Goal: Information Seeking & Learning: Learn about a topic

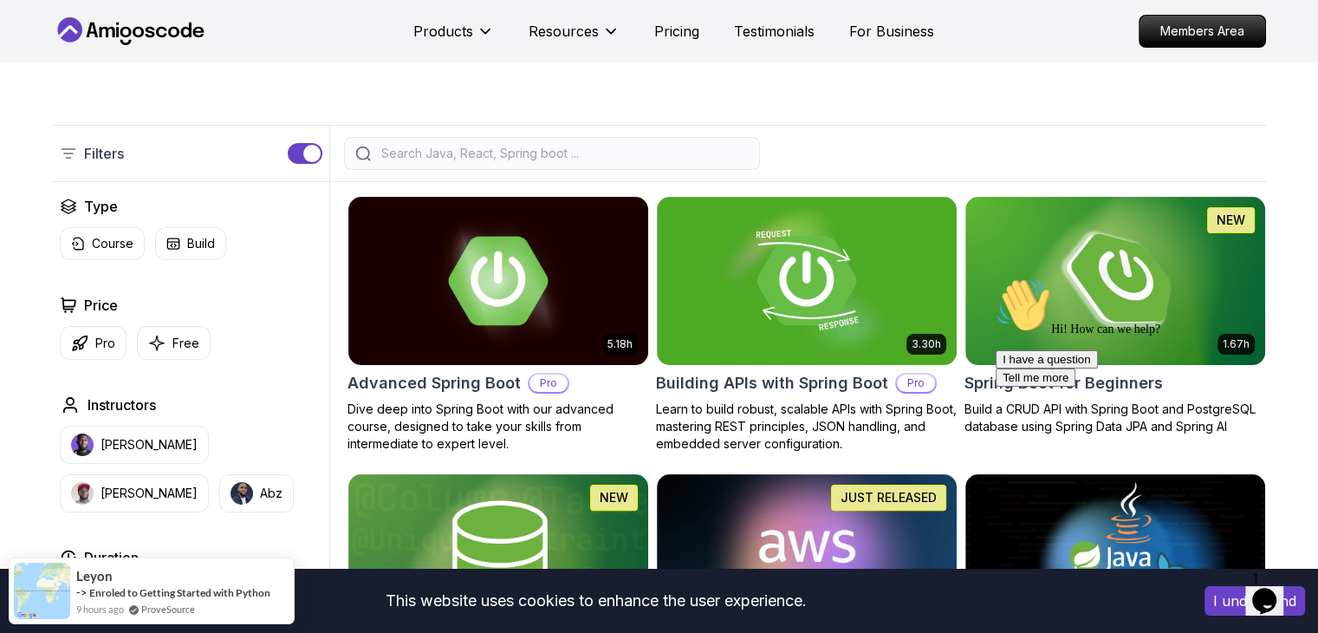
scroll to position [325, 0]
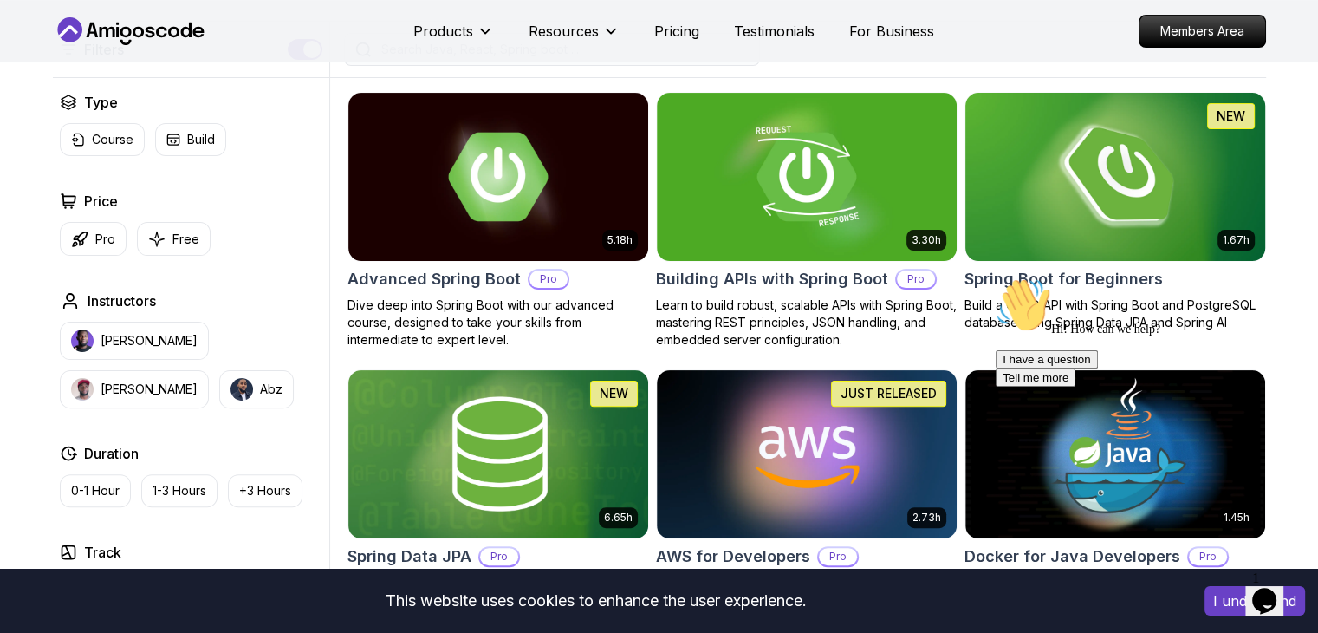
scroll to position [430, 0]
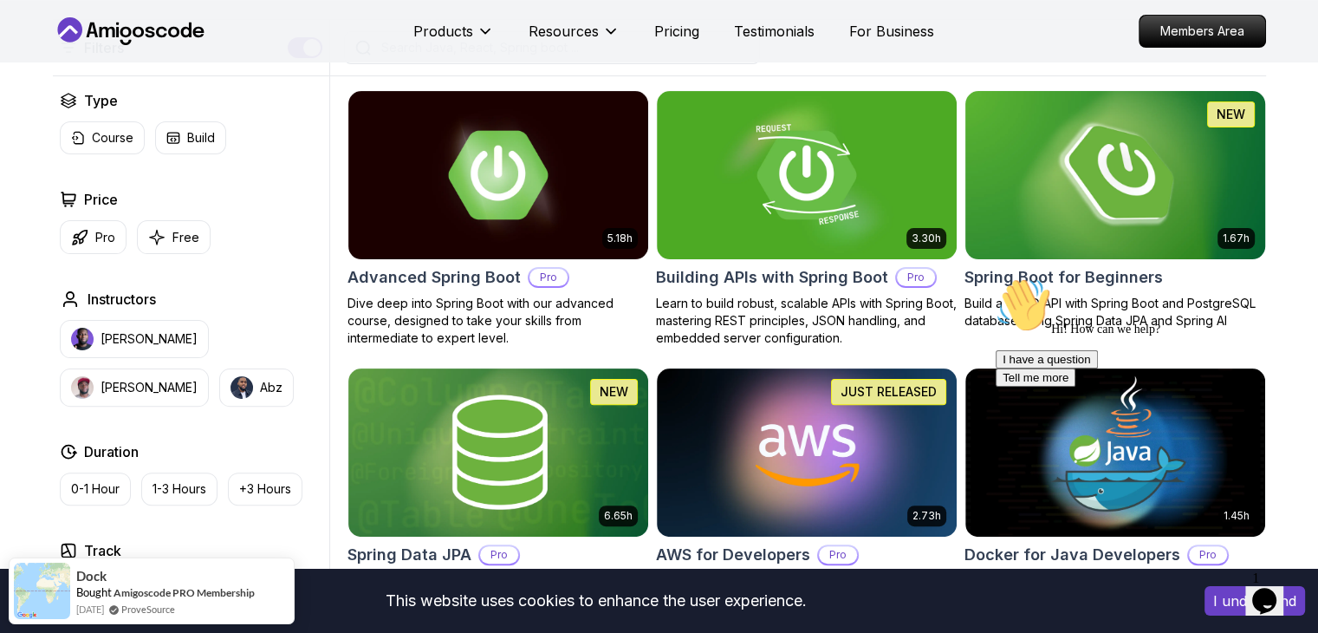
click at [1079, 189] on img at bounding box center [1115, 175] width 315 height 176
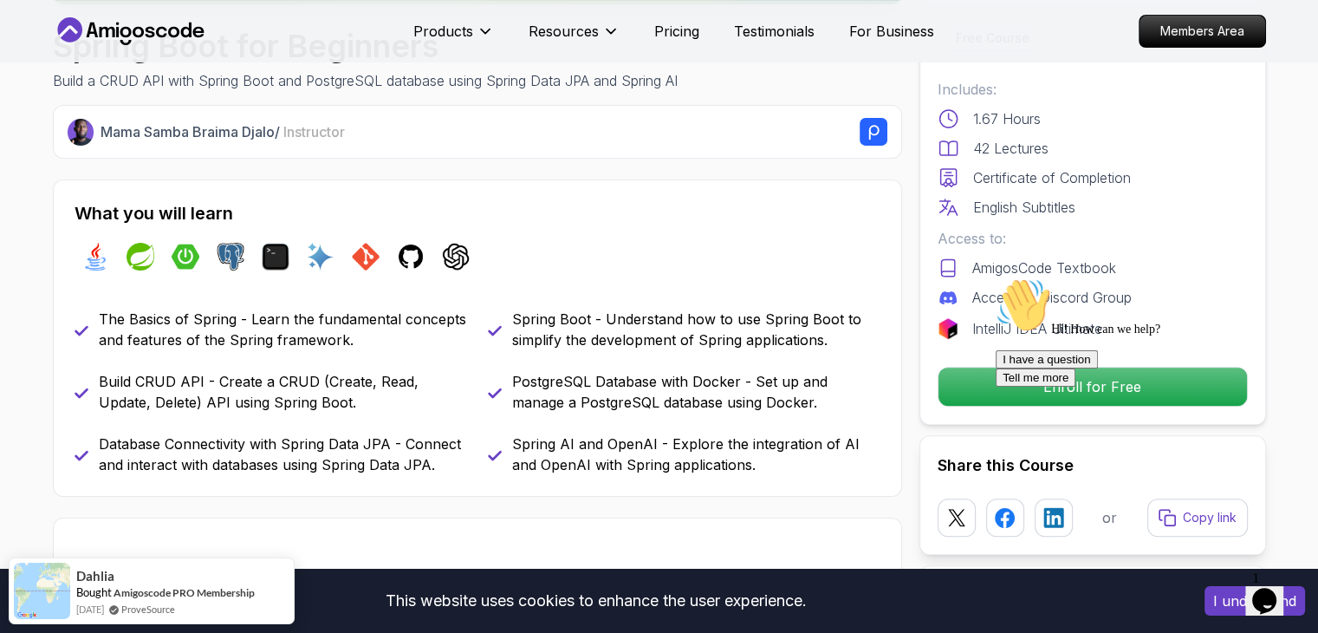
scroll to position [580, 0]
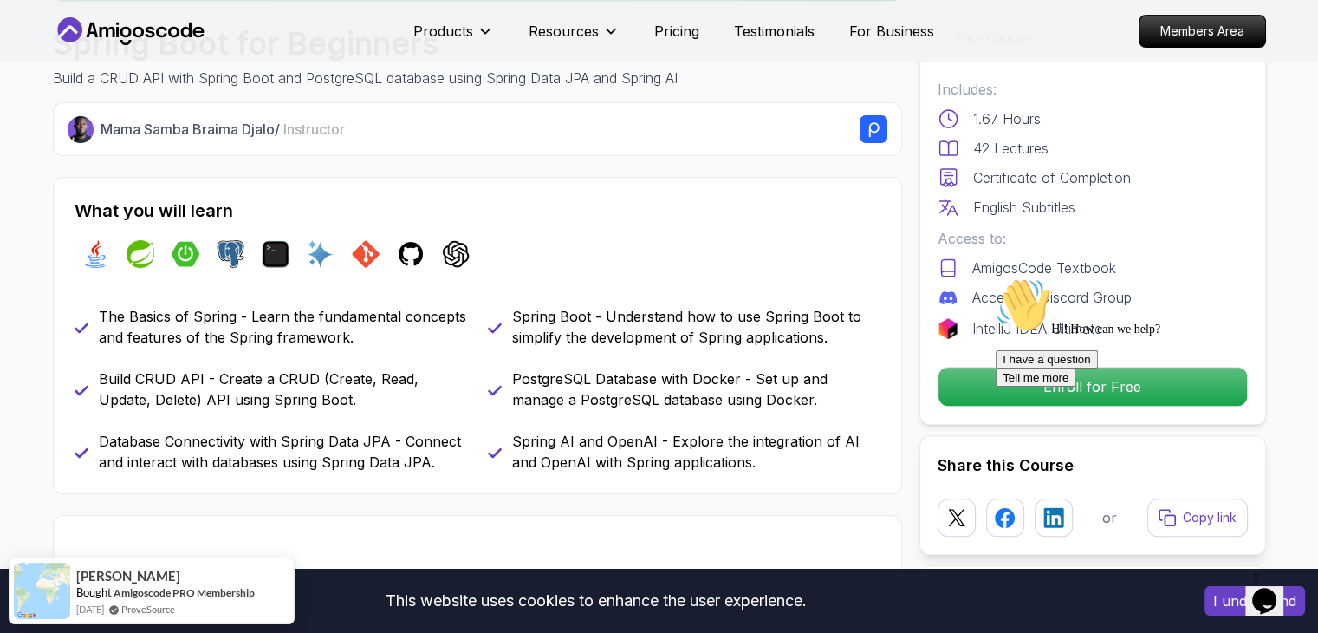
click at [1015, 277] on div at bounding box center [1152, 277] width 312 height 0
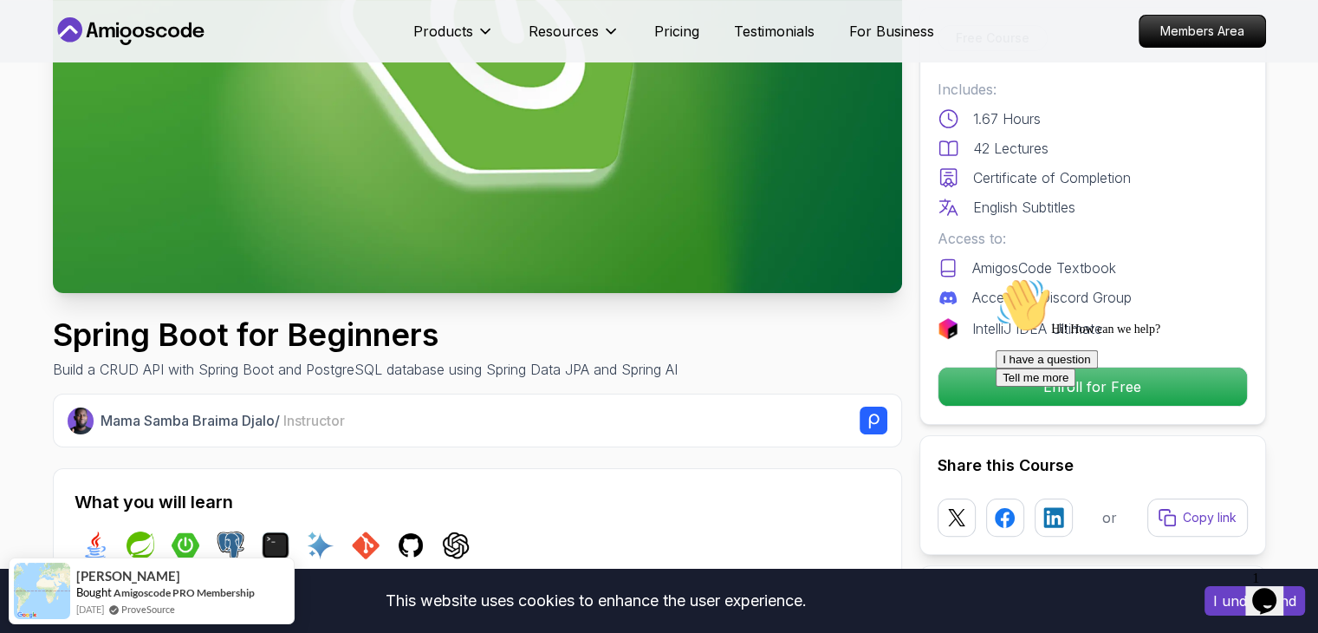
scroll to position [303, 0]
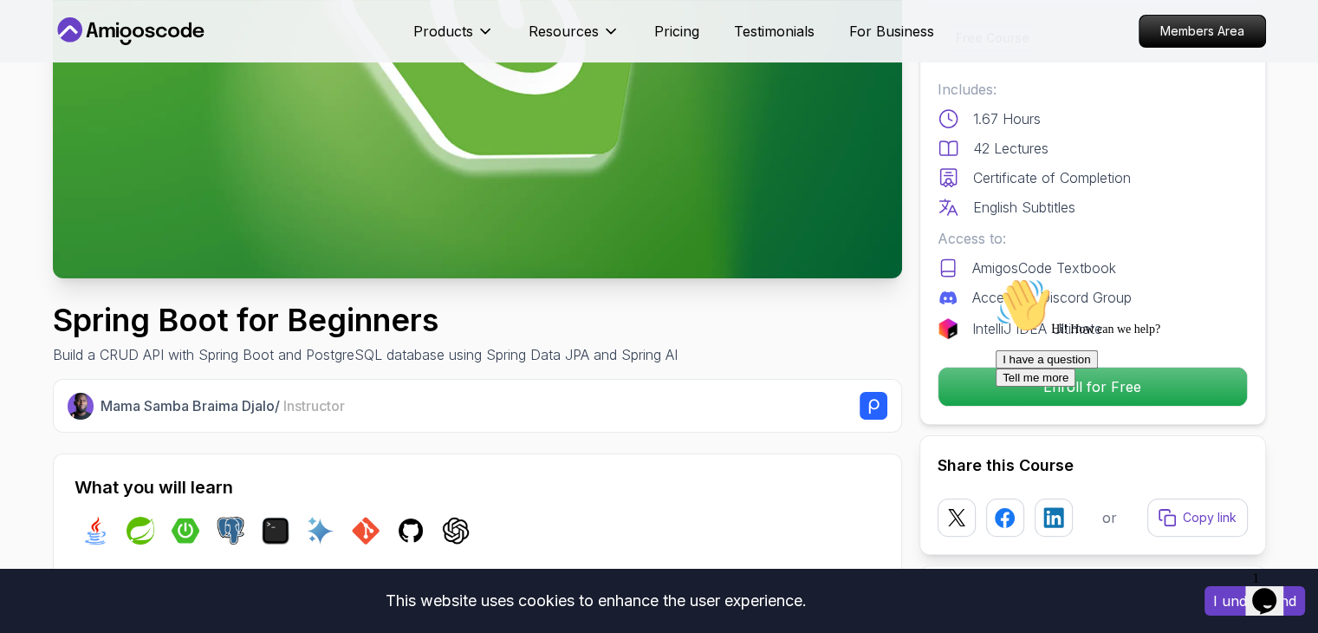
click at [1070, 277] on div at bounding box center [1152, 277] width 312 height 0
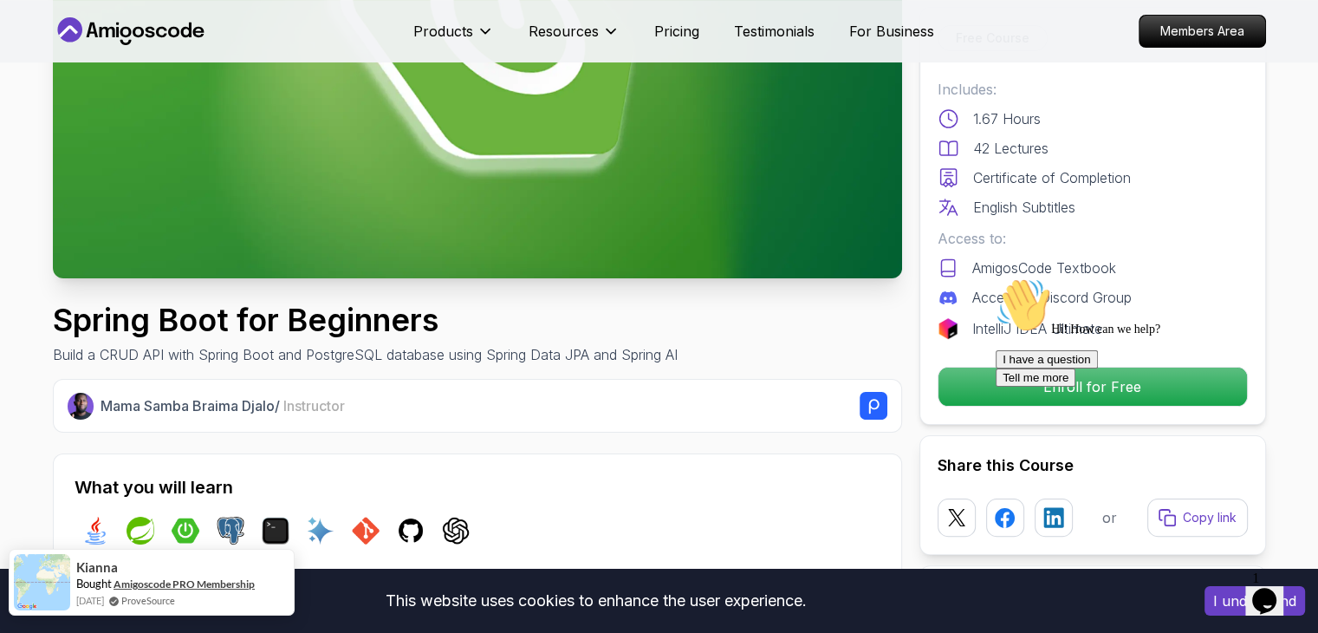
click at [153, 584] on link "Amigoscode PRO Membership" at bounding box center [184, 583] width 141 height 13
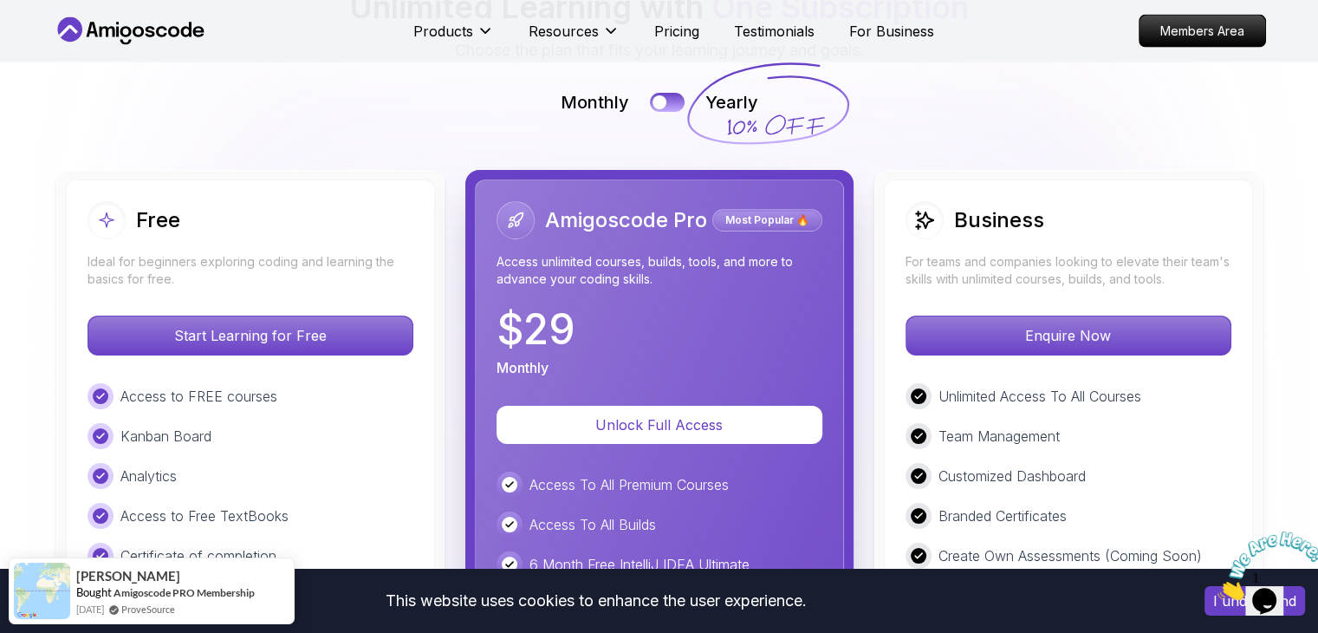
scroll to position [3886, 0]
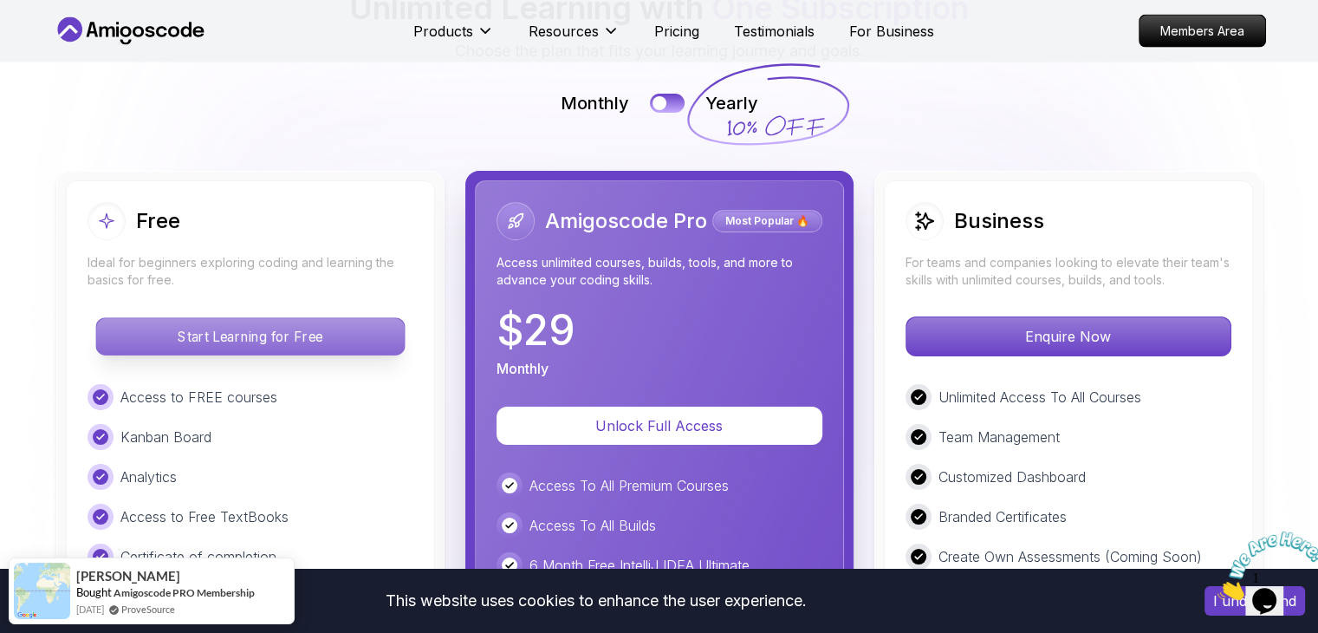
click at [276, 334] on p "Start Learning for Free" at bounding box center [250, 336] width 308 height 36
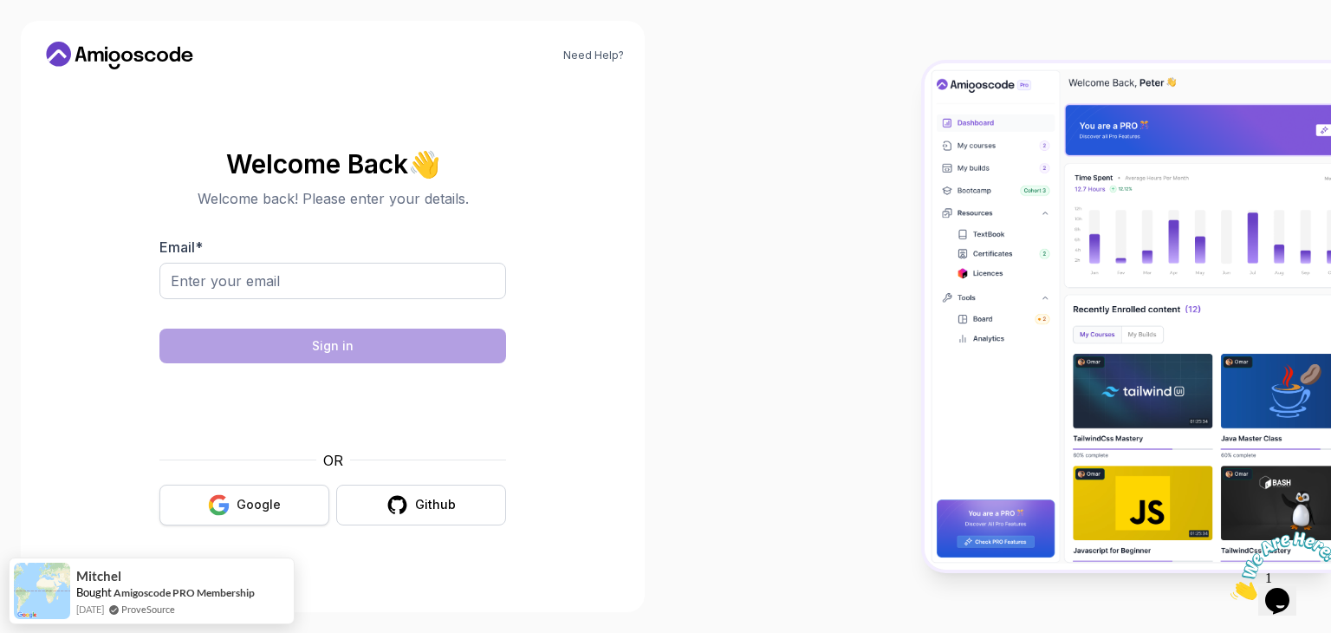
click at [257, 509] on div "Google" at bounding box center [259, 504] width 44 height 17
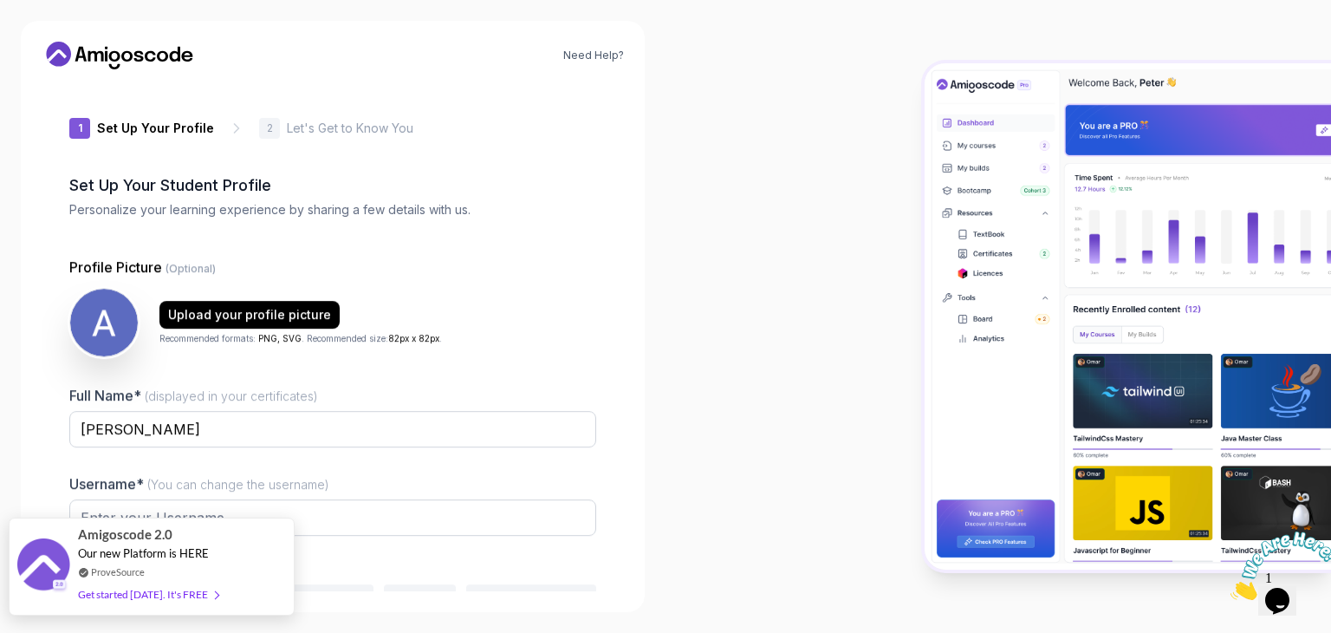
type input "boldfalconed7de"
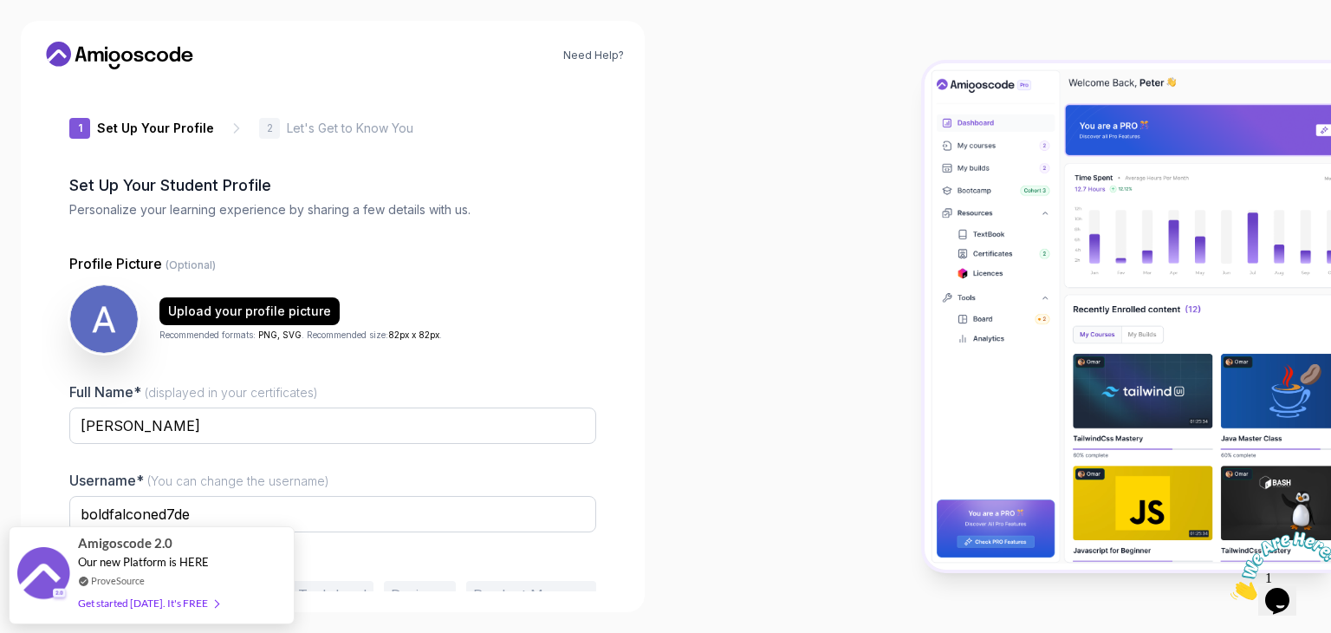
scroll to position [90, 0]
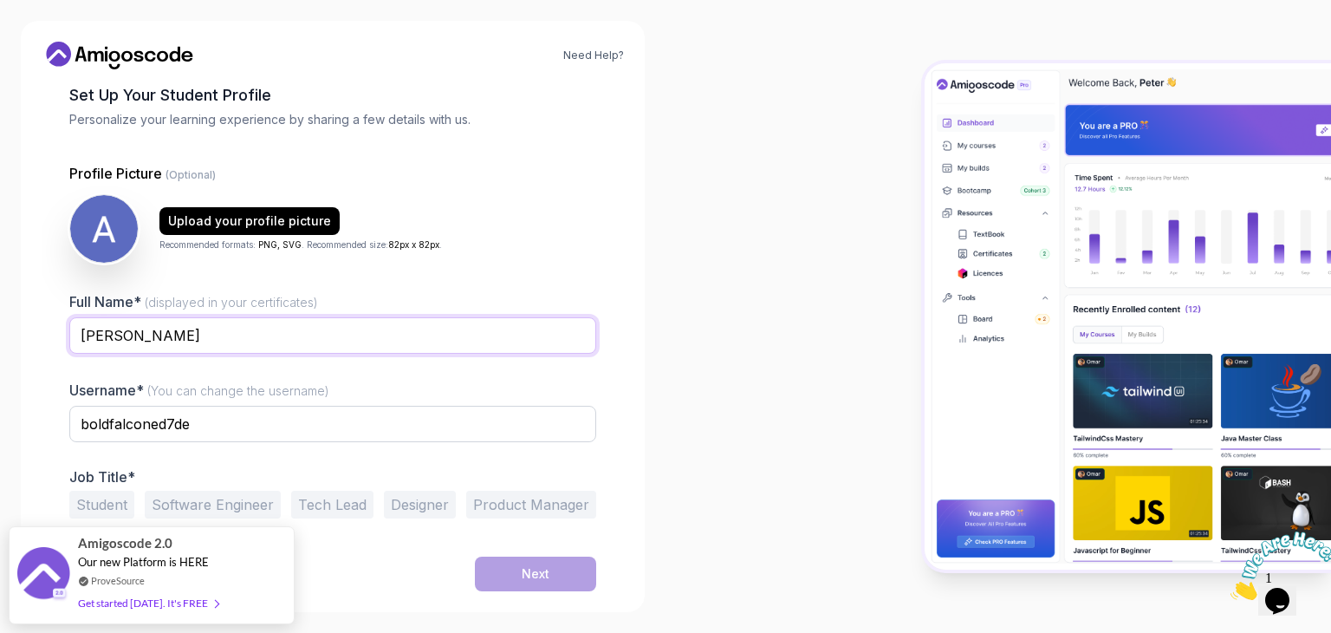
drag, startPoint x: 141, startPoint y: 338, endPoint x: 106, endPoint y: 336, distance: 35.6
click at [106, 336] on input "[PERSON_NAME]" at bounding box center [332, 335] width 527 height 36
click at [78, 336] on input "Alif" at bounding box center [332, 335] width 527 height 36
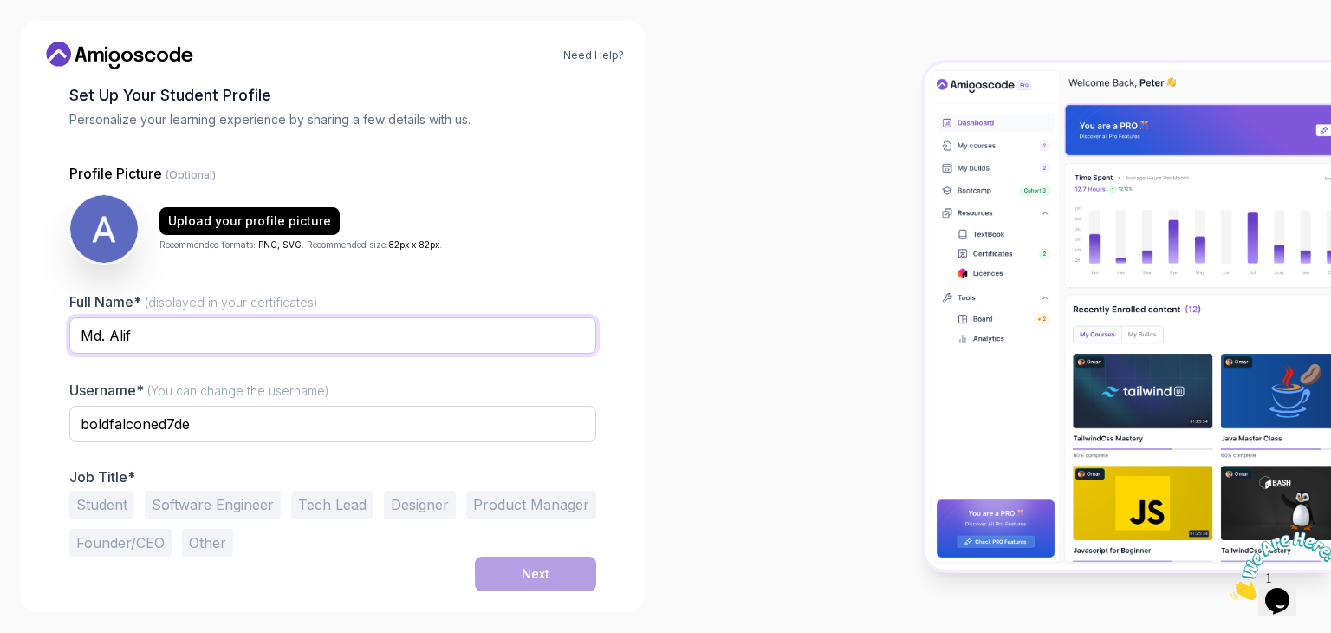
type input "Md. Alif"
click at [120, 506] on button "Student" at bounding box center [101, 505] width 65 height 28
click at [159, 496] on button "Software Engineer" at bounding box center [213, 505] width 136 height 28
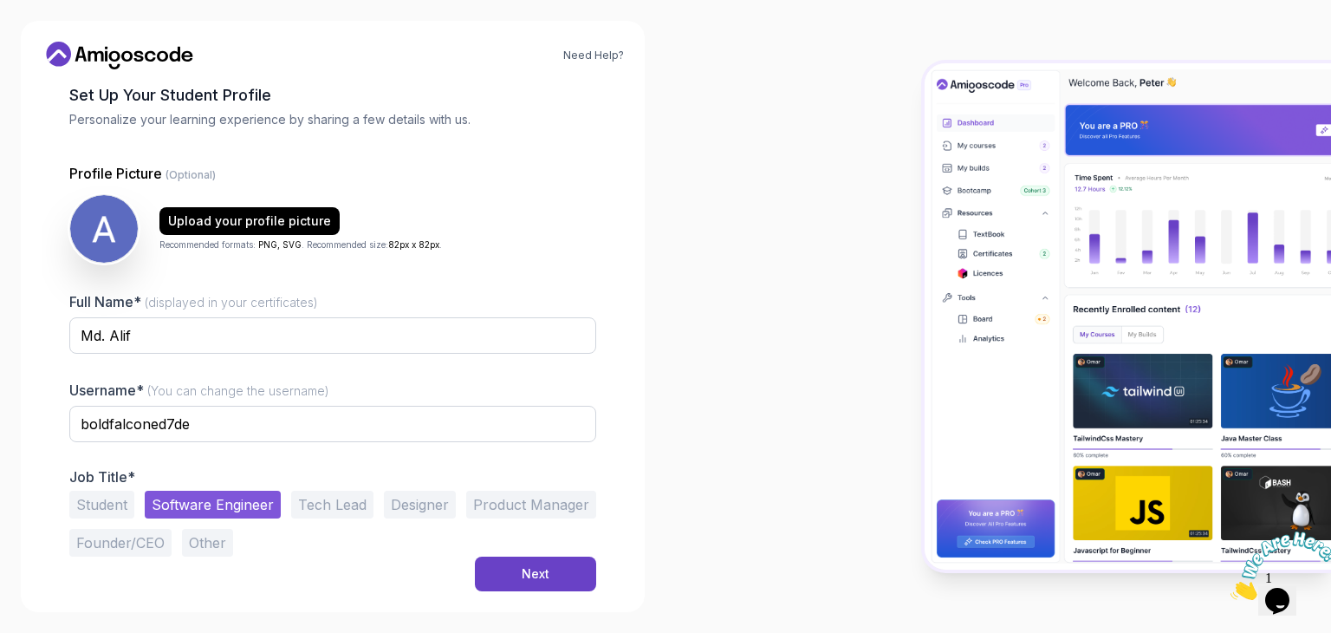
click at [114, 506] on button "Student" at bounding box center [101, 505] width 65 height 28
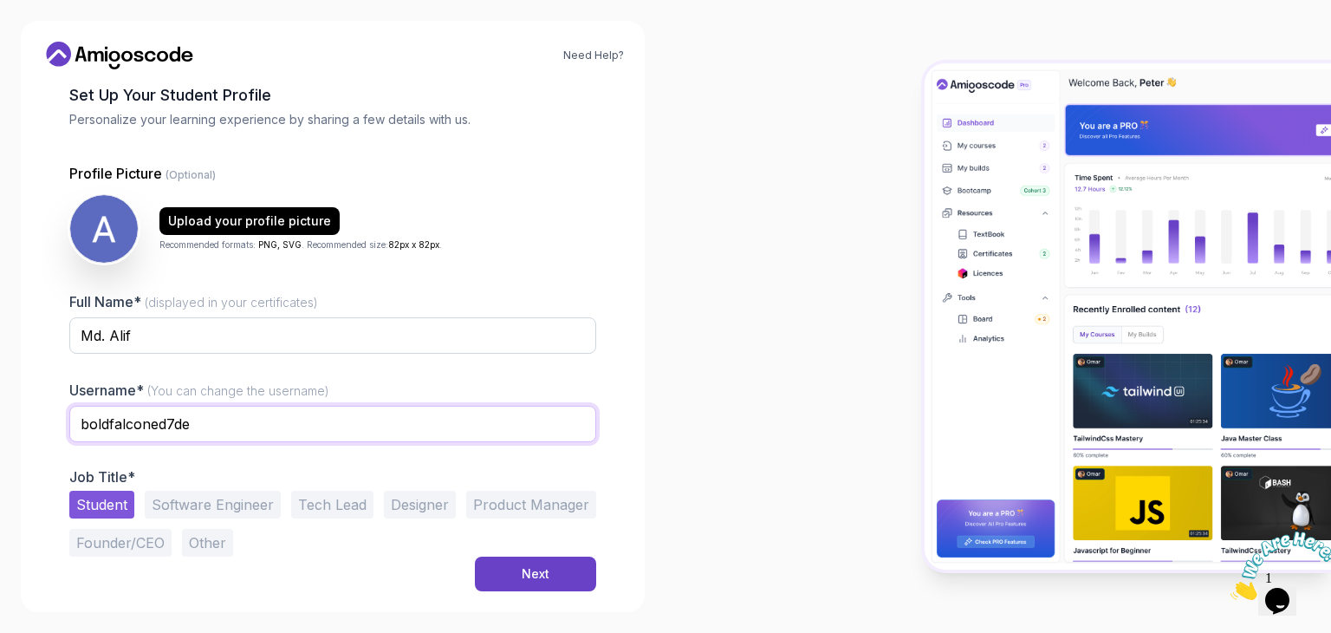
drag, startPoint x: 201, startPoint y: 421, endPoint x: 69, endPoint y: 421, distance: 131.7
click at [69, 421] on input "boldfalconed7de" at bounding box center [332, 424] width 527 height 36
type input "mdalif003"
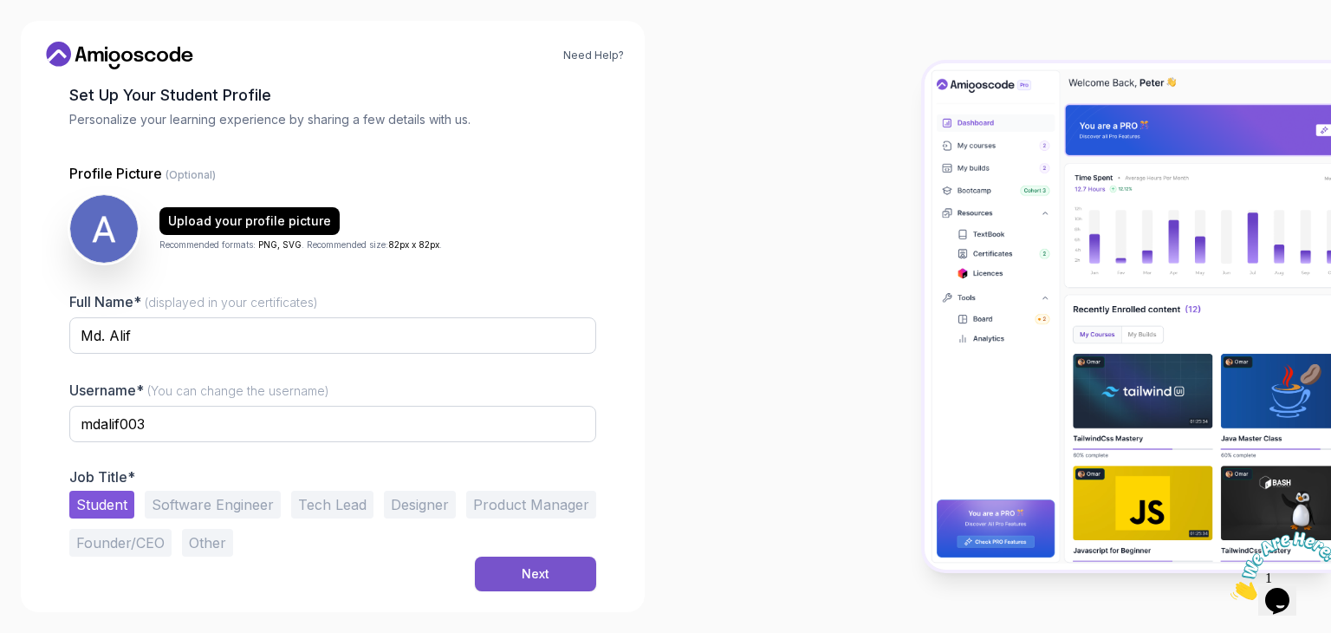
click at [513, 583] on button "Next" at bounding box center [535, 573] width 121 height 35
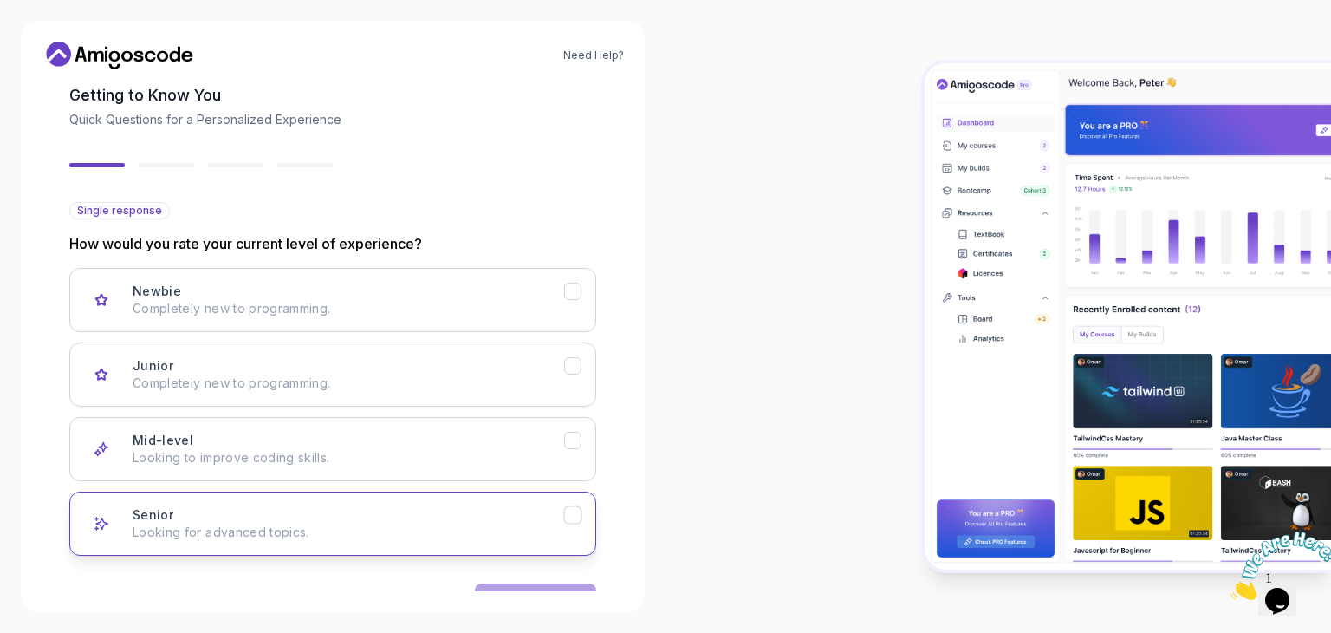
click at [578, 511] on icon "Senior" at bounding box center [573, 515] width 16 height 16
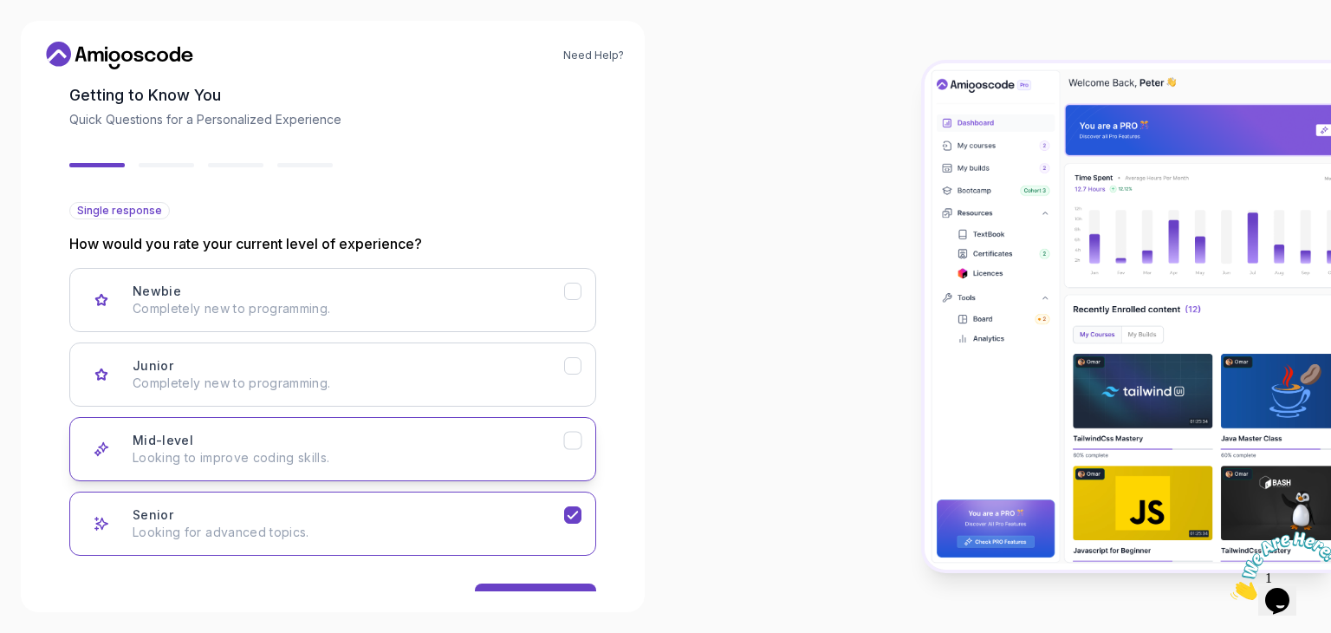
scroll to position [143, 0]
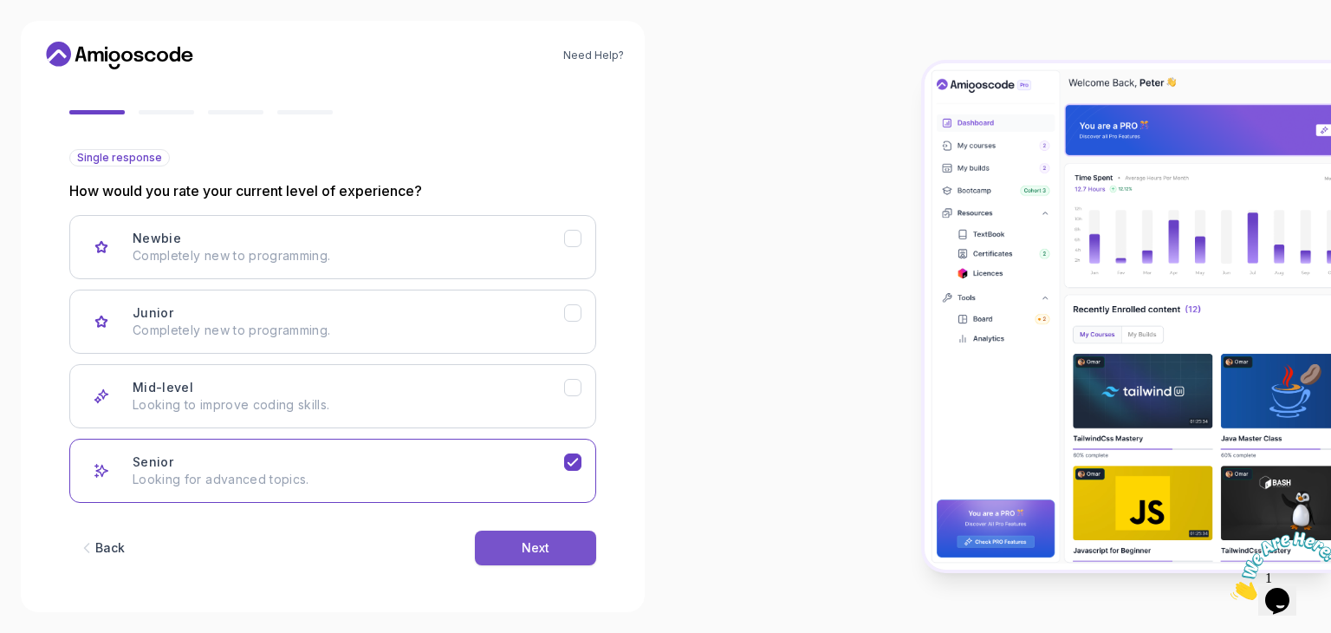
click at [573, 550] on button "Next" at bounding box center [535, 547] width 121 height 35
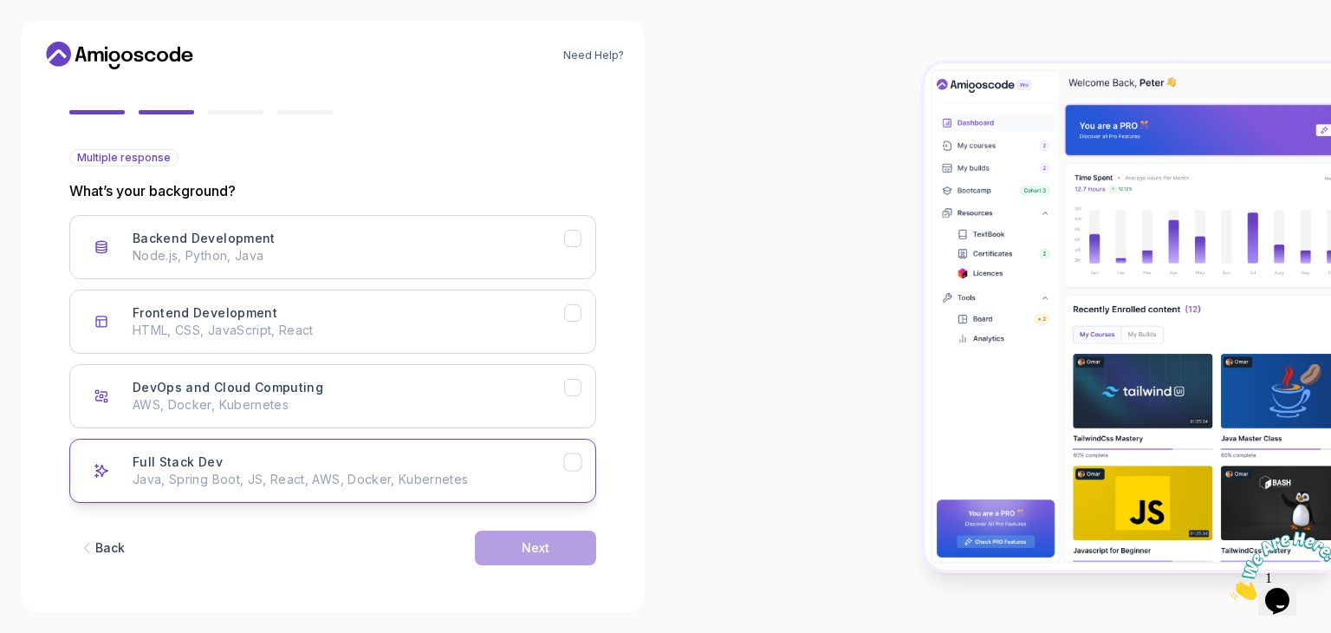
click at [574, 460] on icon "Full Stack Dev" at bounding box center [573, 461] width 10 height 7
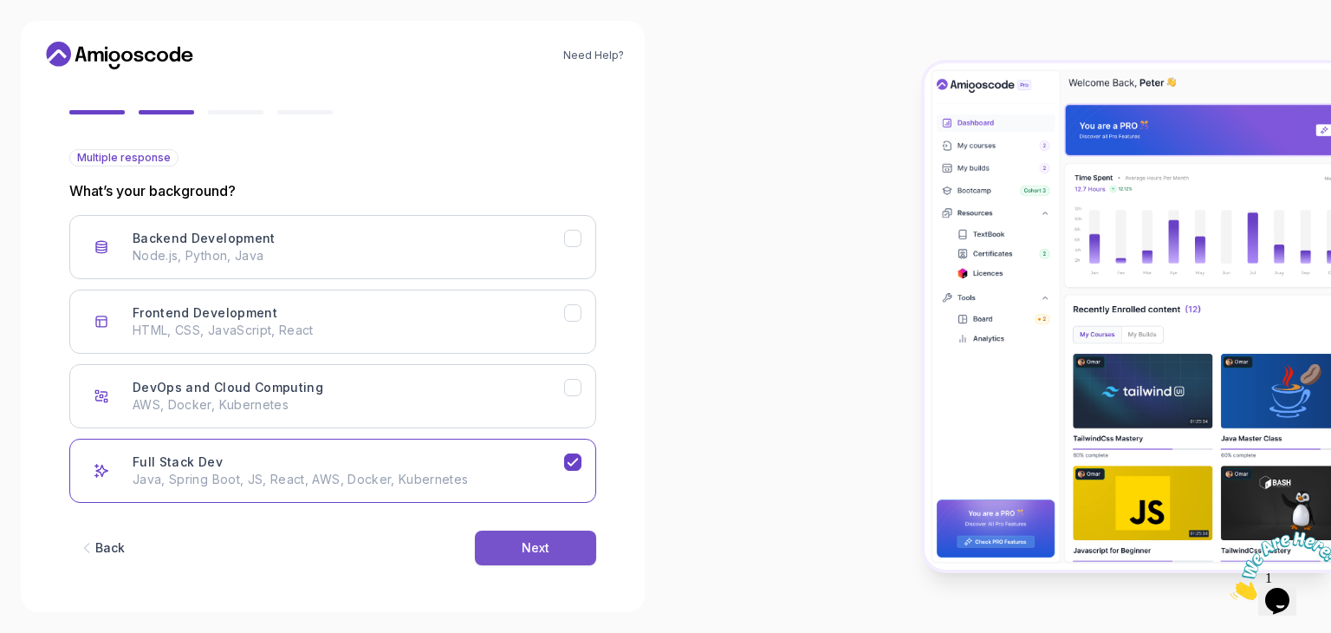
click at [524, 550] on div "Next" at bounding box center [536, 547] width 28 height 17
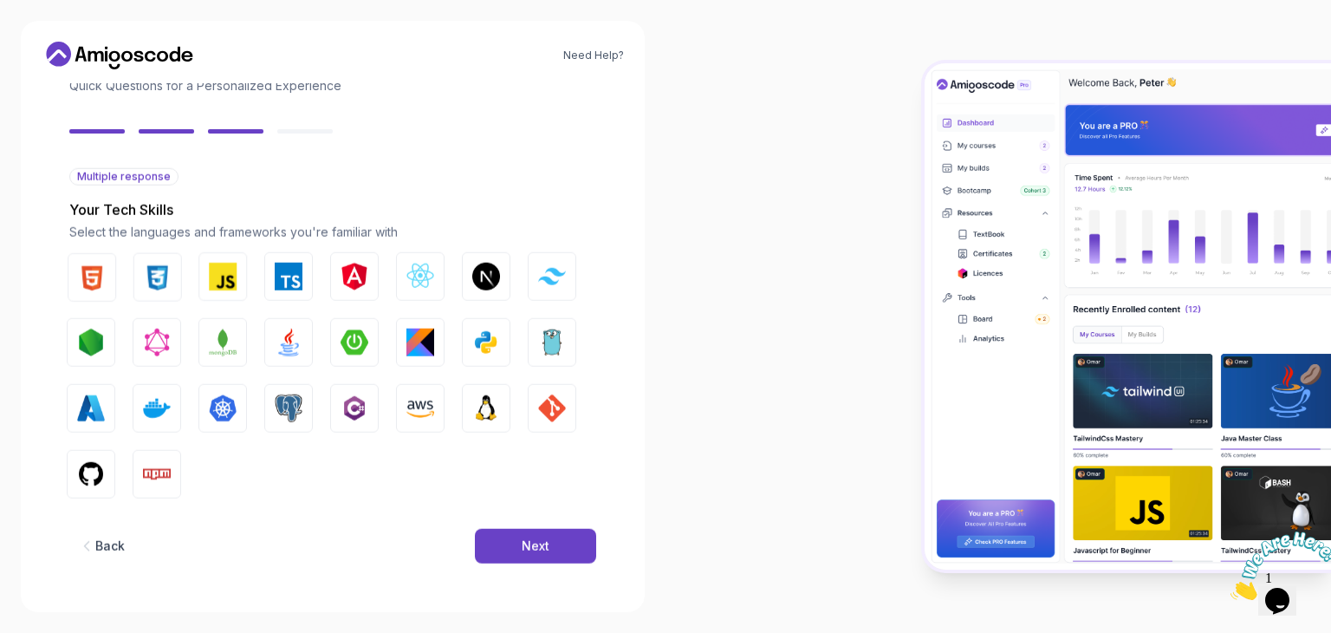
scroll to position [124, 0]
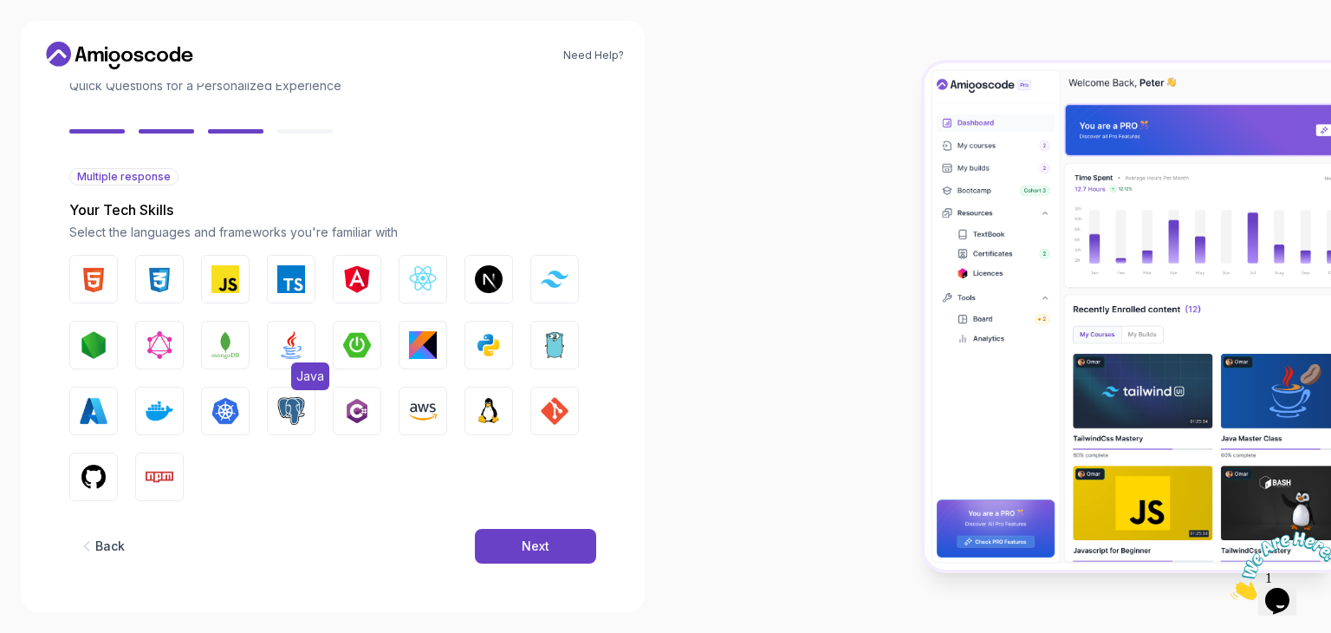
click at [290, 348] on img "button" at bounding box center [291, 345] width 28 height 28
click at [489, 342] on img "button" at bounding box center [489, 345] width 28 height 28
click at [499, 400] on img "button" at bounding box center [489, 411] width 28 height 28
click at [511, 548] on button "Next" at bounding box center [535, 546] width 121 height 35
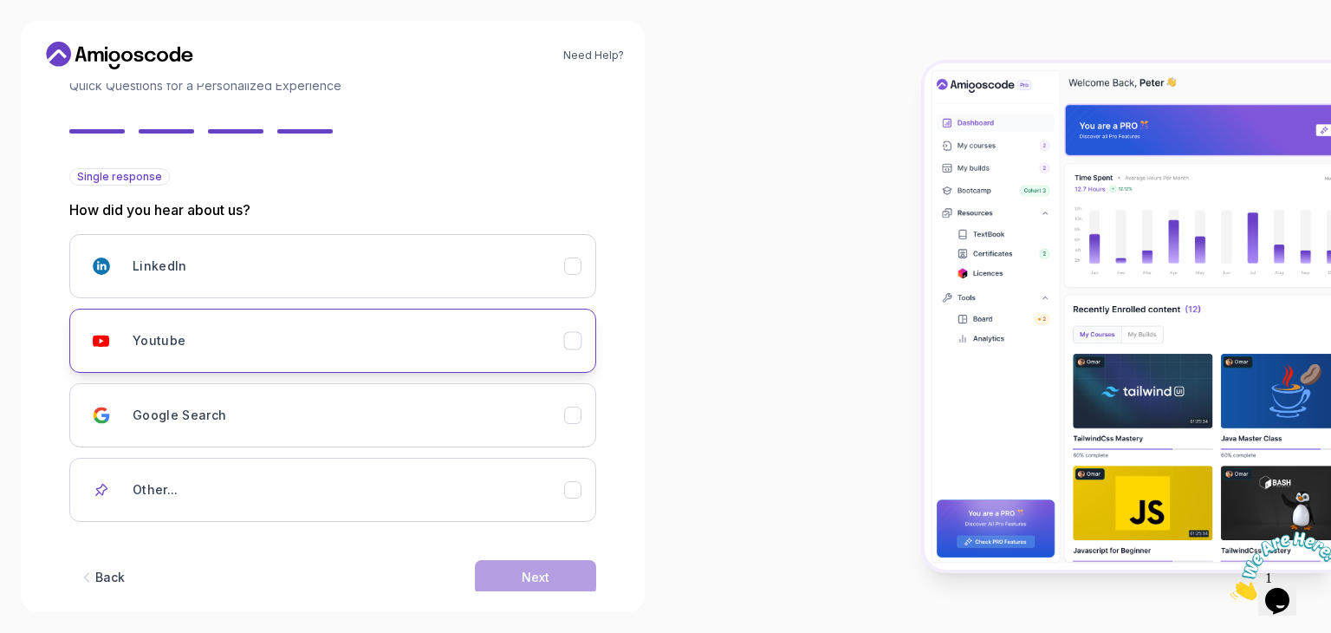
click at [343, 341] on div "Youtube" at bounding box center [349, 340] width 432 height 35
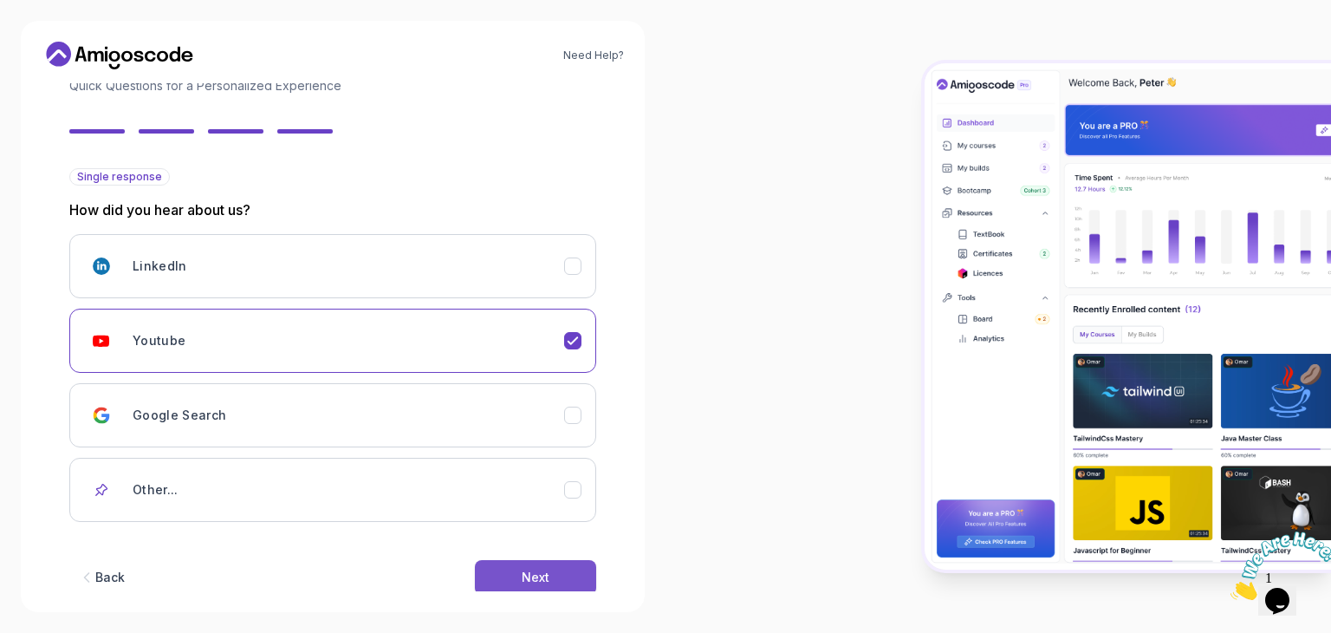
click at [556, 573] on button "Next" at bounding box center [535, 577] width 121 height 35
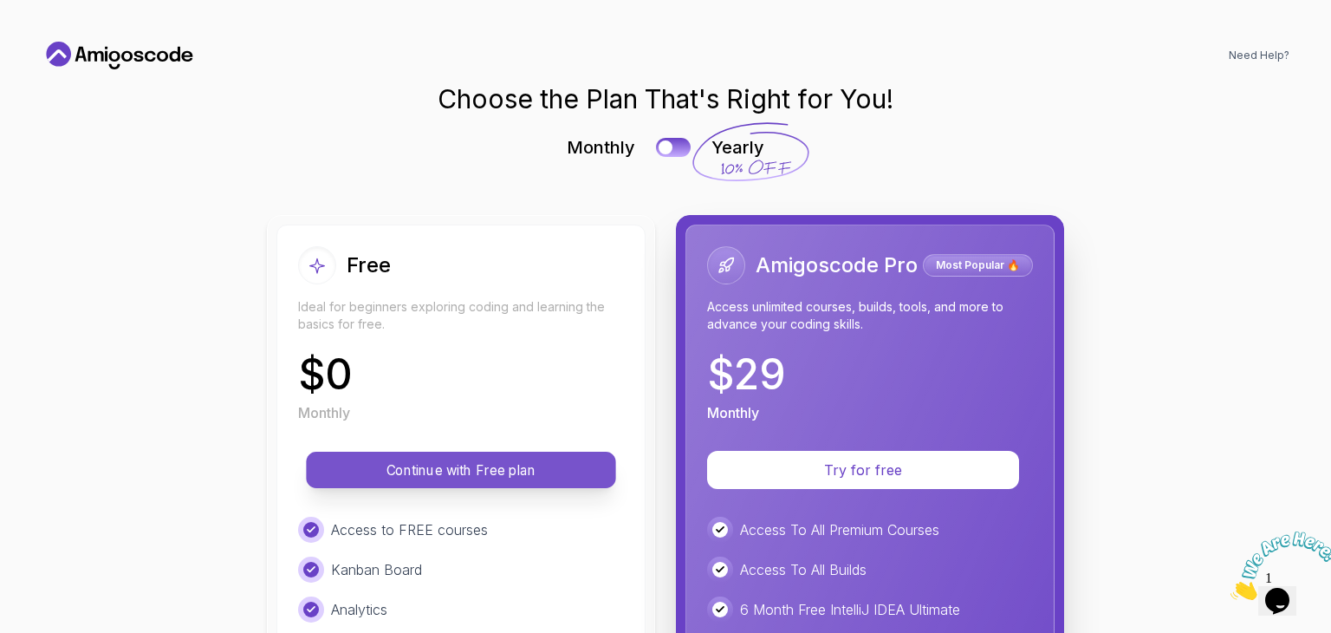
click at [432, 472] on p "Continue with Free plan" at bounding box center [461, 470] width 270 height 20
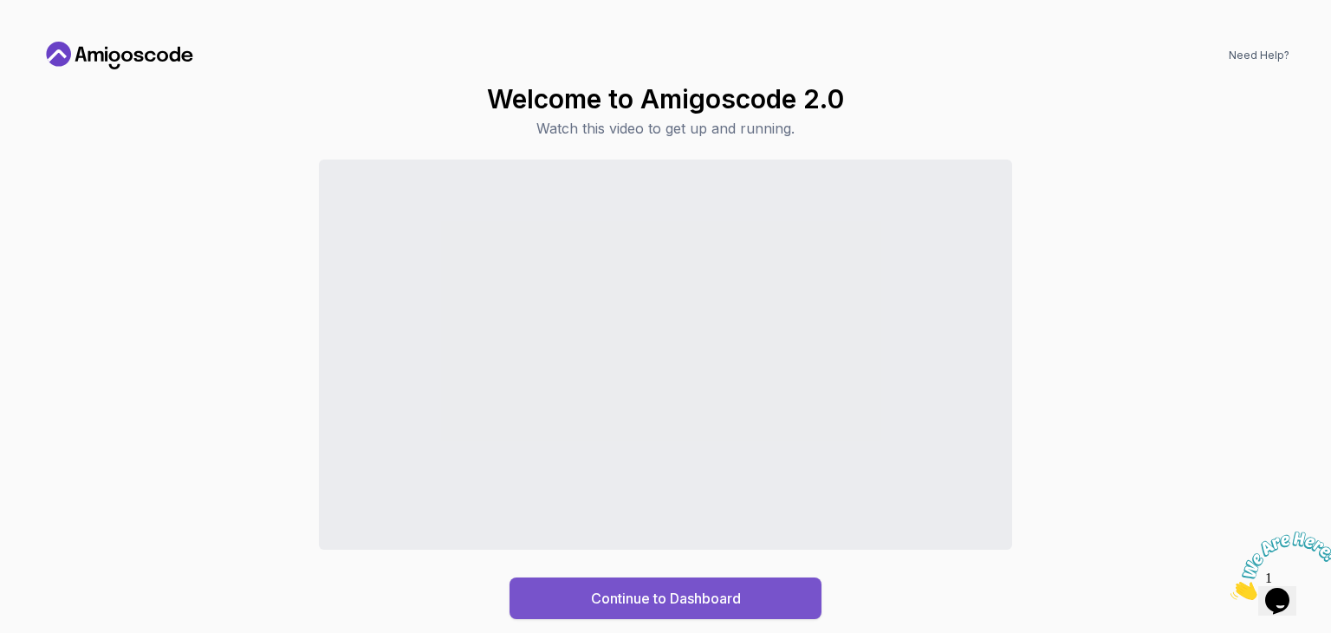
click at [643, 590] on div "Continue to Dashboard" at bounding box center [666, 598] width 150 height 21
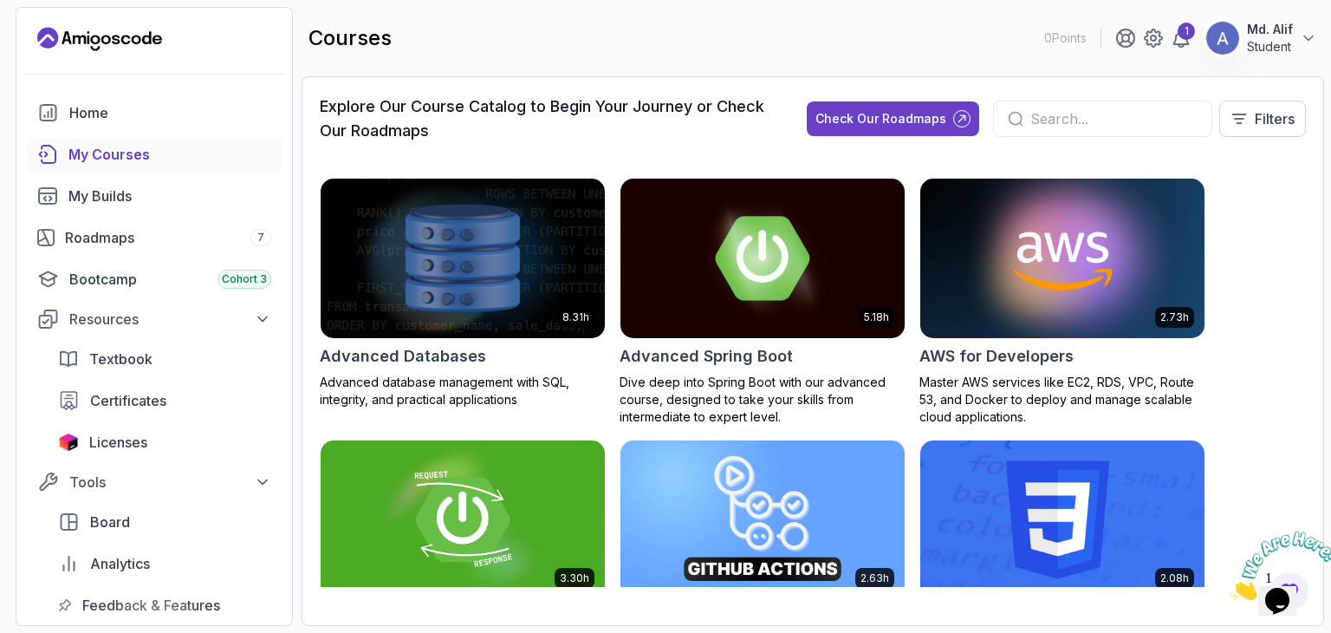
click at [1105, 112] on input "text" at bounding box center [1114, 118] width 167 height 21
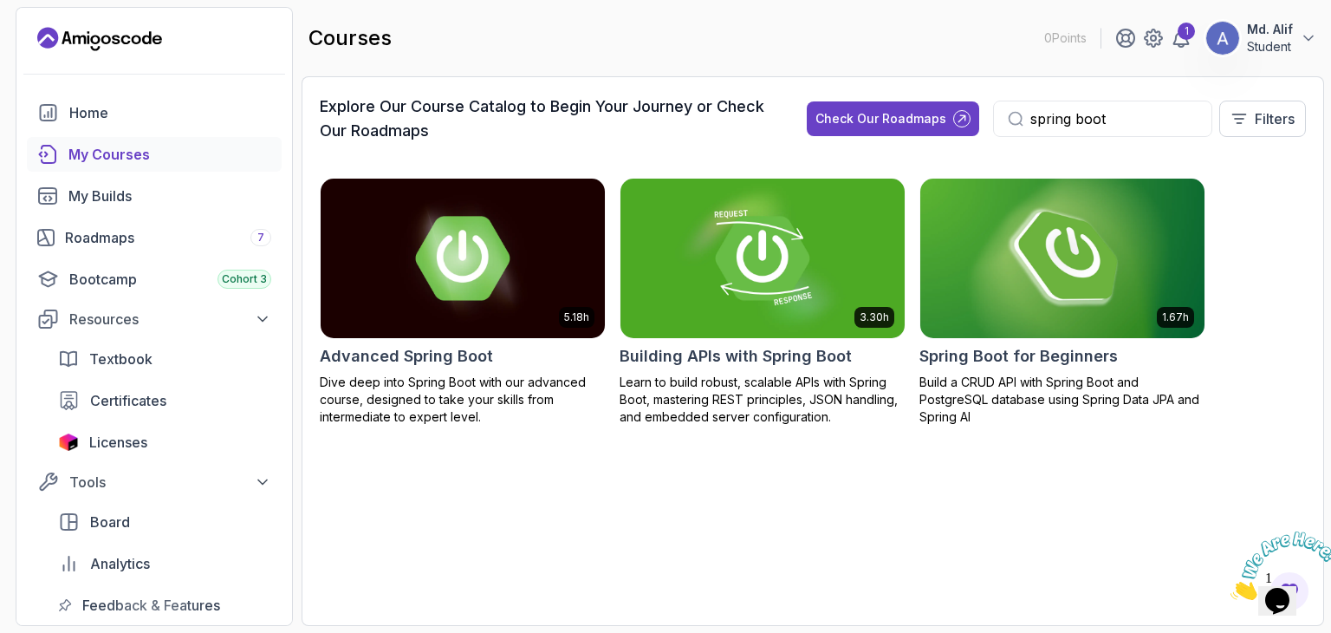
type input "spring boot"
click at [998, 270] on img at bounding box center [1063, 257] width 298 height 167
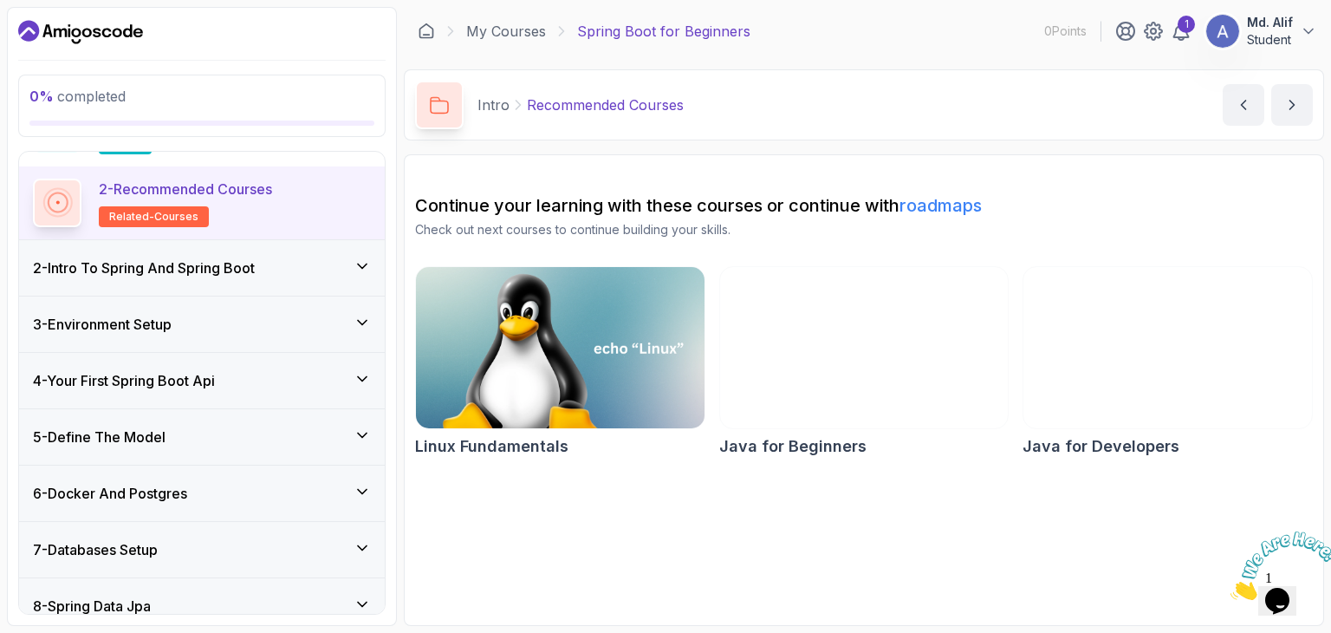
scroll to position [114, 0]
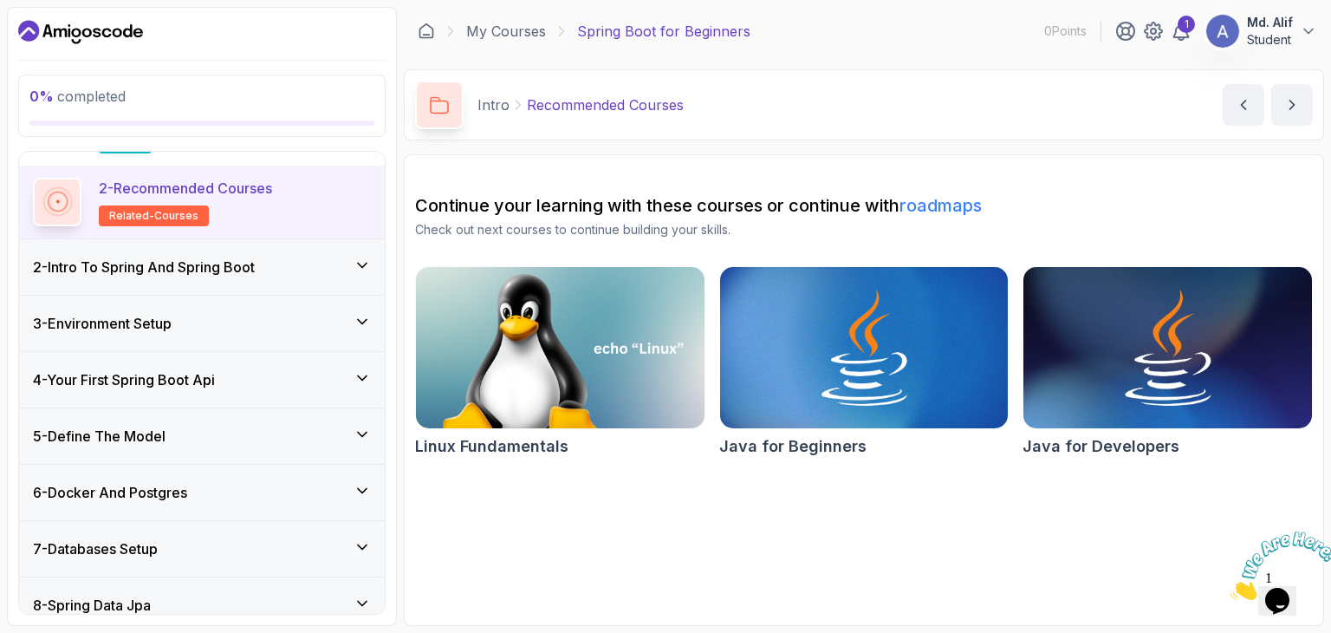
click at [355, 263] on icon at bounding box center [362, 265] width 17 height 17
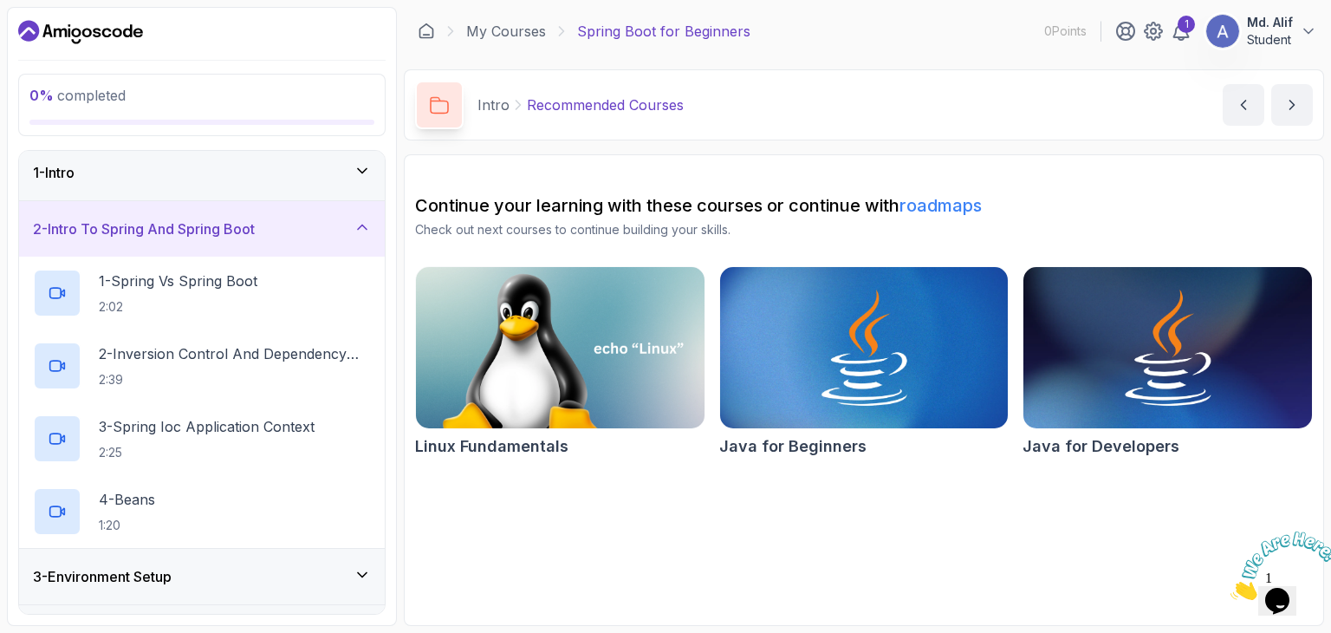
scroll to position [0, 0]
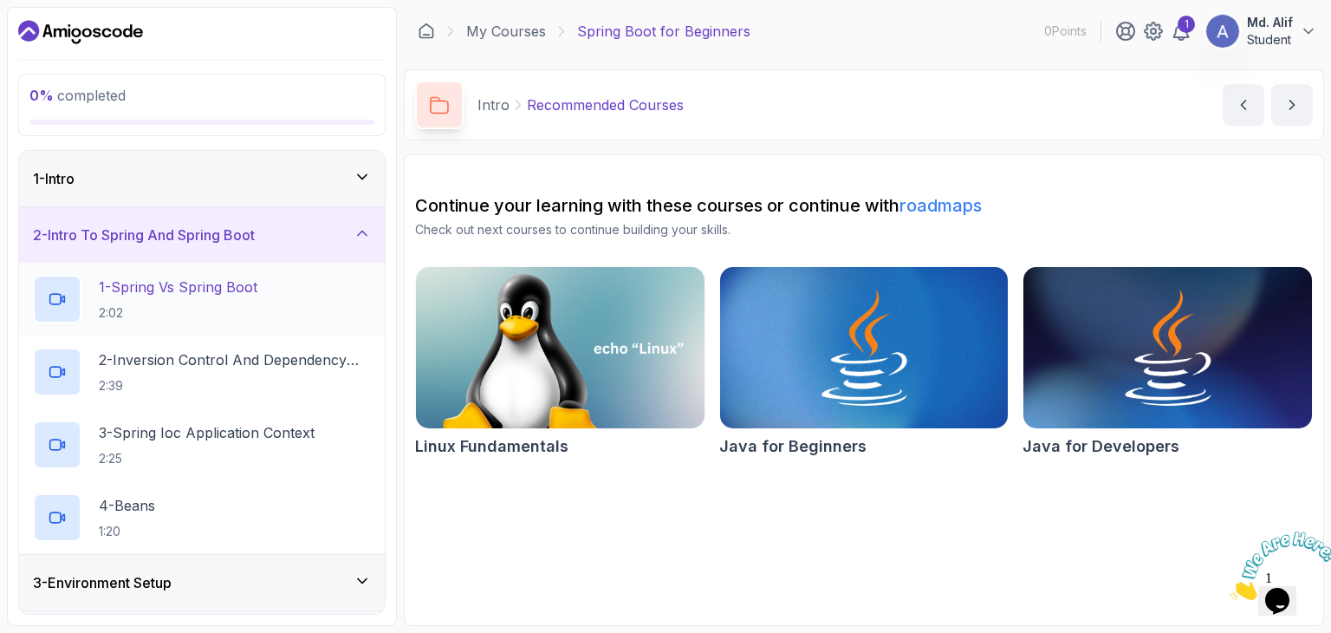
click at [77, 310] on div at bounding box center [57, 299] width 49 height 49
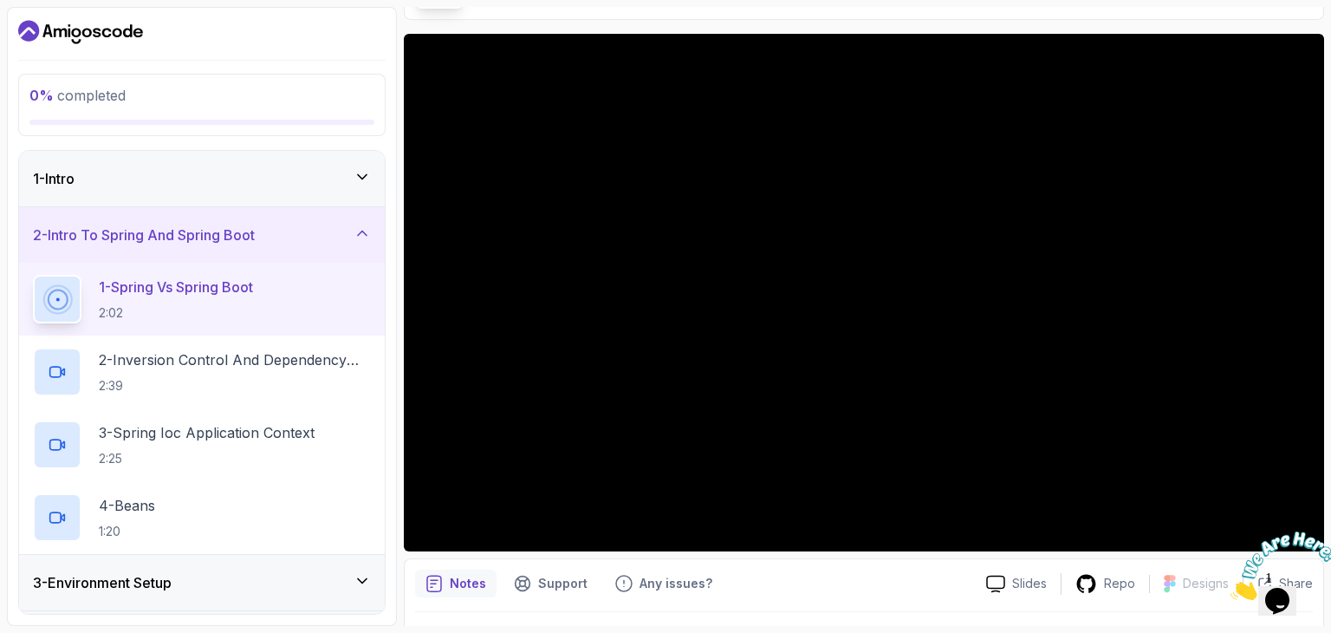
scroll to position [114, 0]
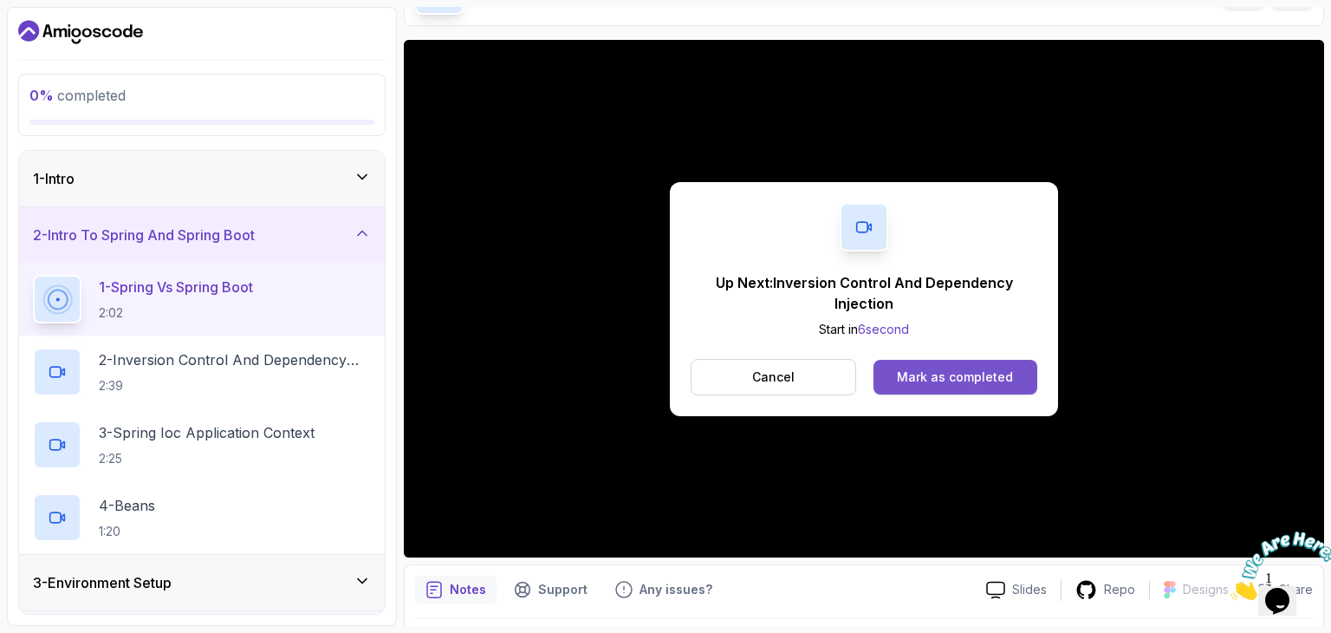
click at [906, 383] on div "Mark as completed" at bounding box center [955, 376] width 116 height 17
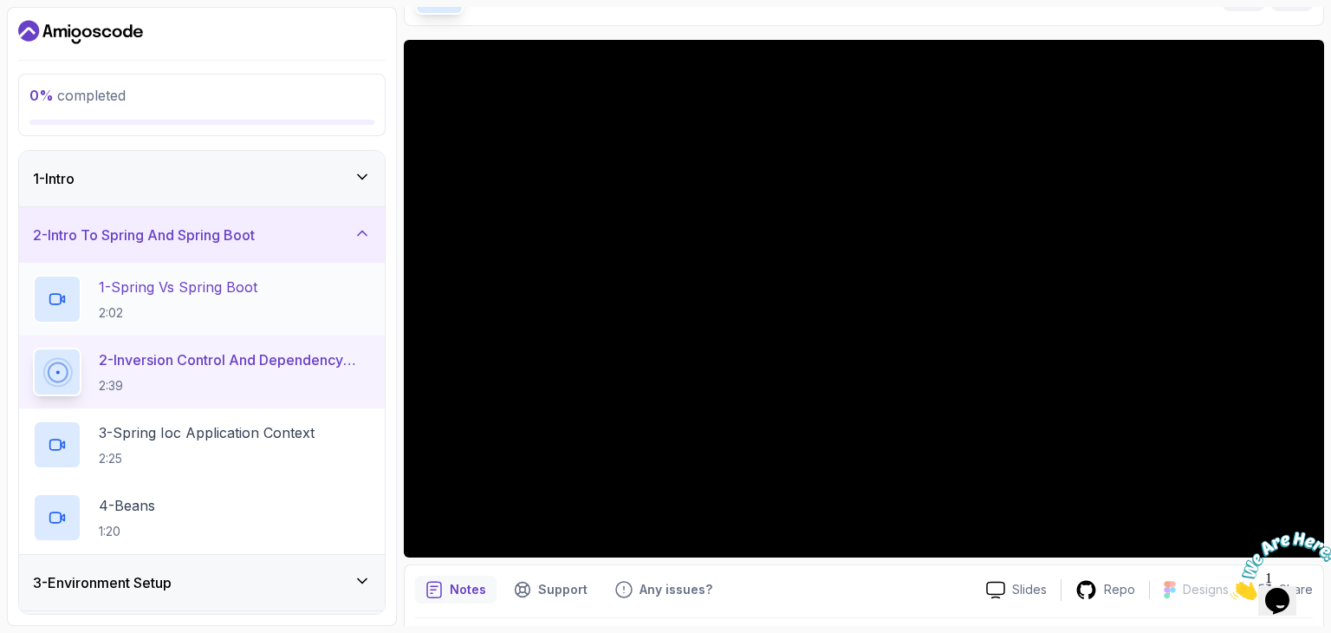
click at [80, 302] on div at bounding box center [57, 299] width 49 height 49
click at [228, 308] on p "2:02" at bounding box center [178, 312] width 159 height 17
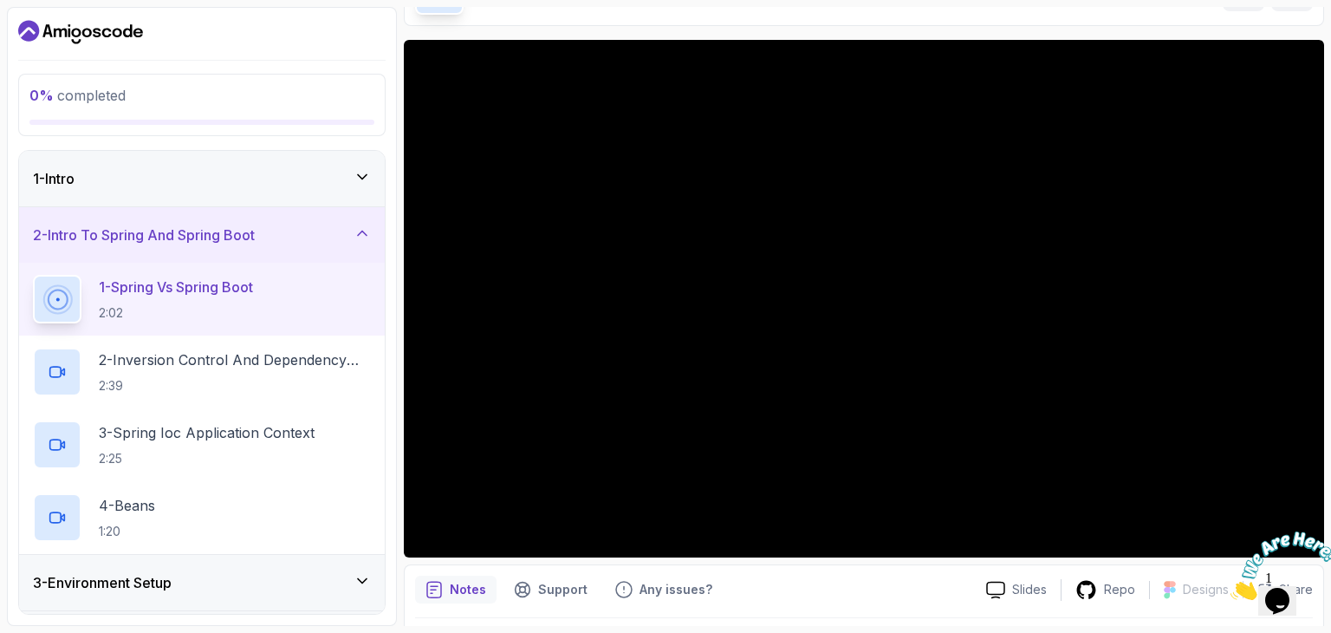
scroll to position [166, 0]
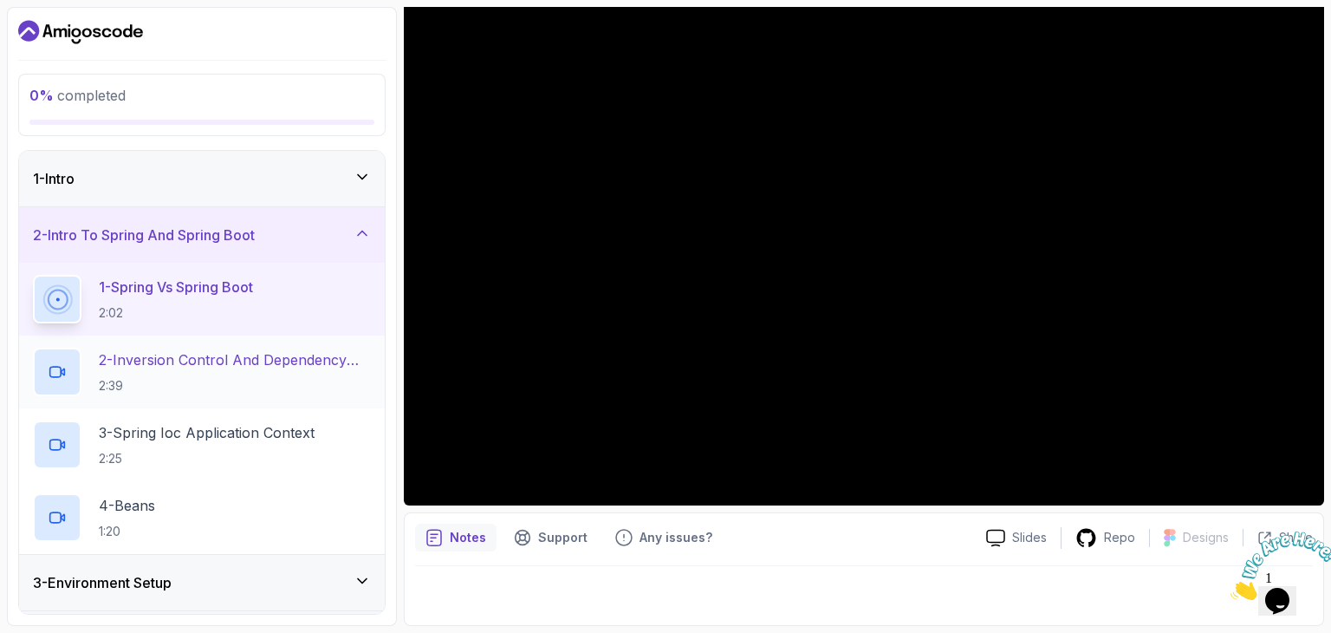
click at [136, 375] on h2 "2 - Inversion Control And Dependency Injection 2:39" at bounding box center [235, 371] width 272 height 45
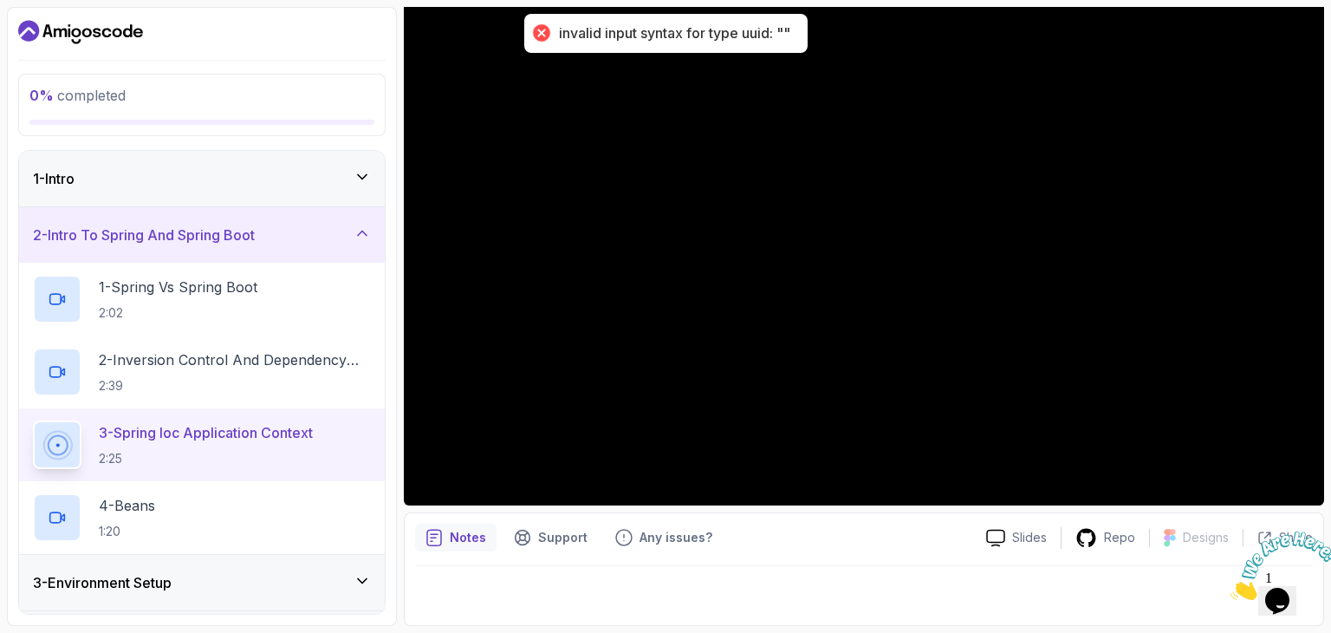
click at [759, 34] on div "invalid input syntax for type uuid: """ at bounding box center [674, 33] width 231 height 18
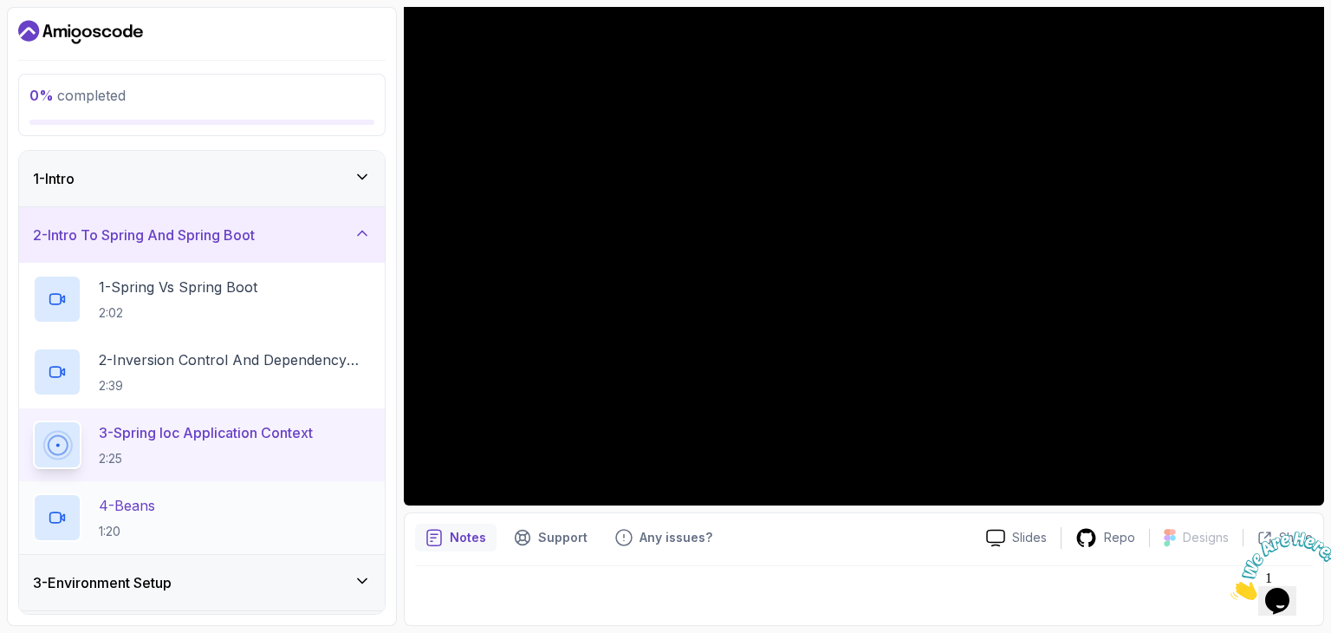
click at [121, 526] on p "1:20" at bounding box center [127, 531] width 56 height 17
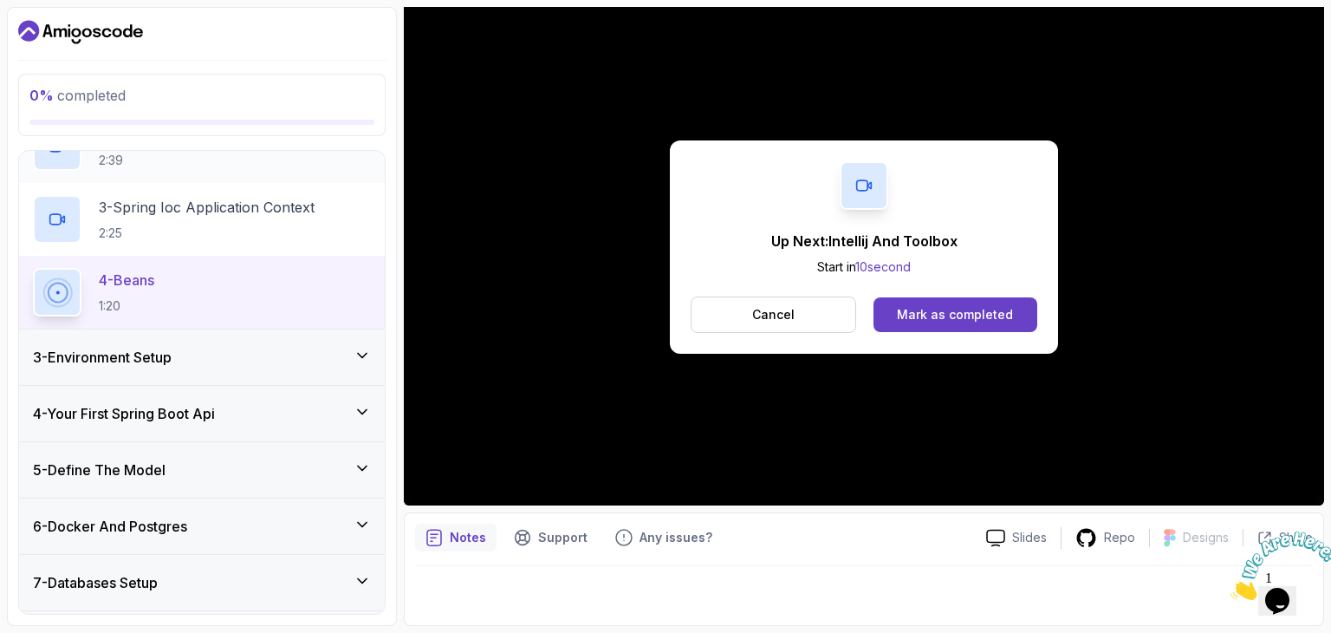
scroll to position [232, 0]
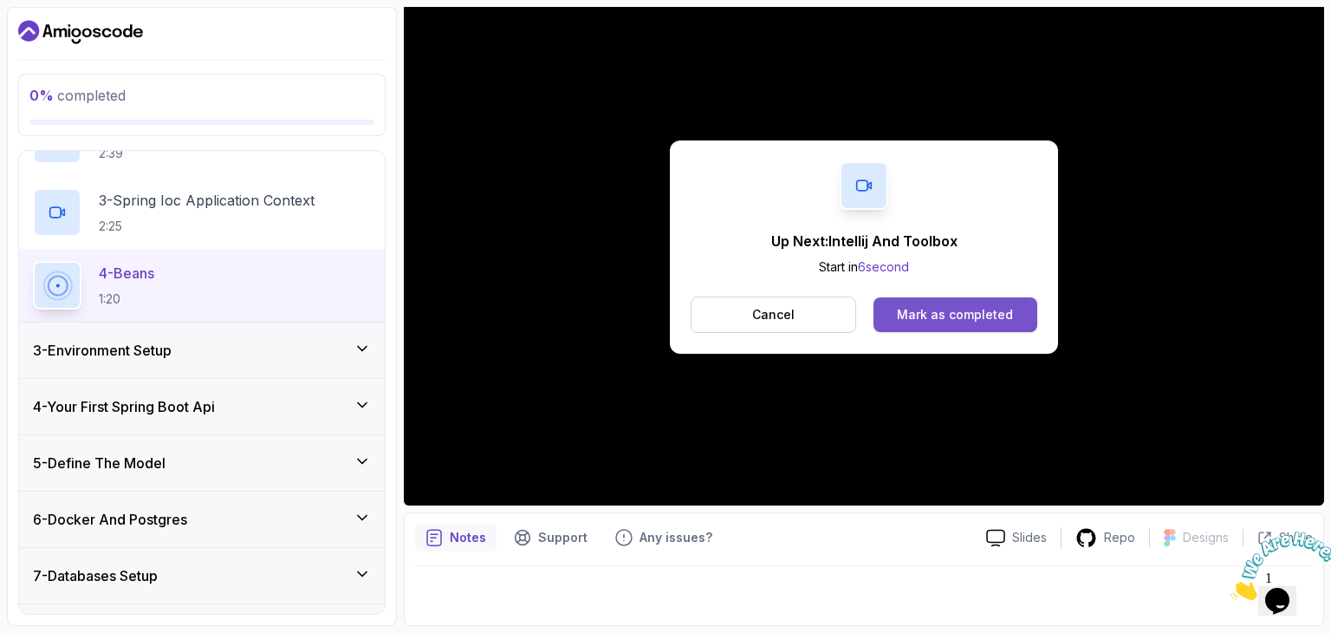
click at [963, 311] on div "Mark as completed" at bounding box center [955, 314] width 116 height 17
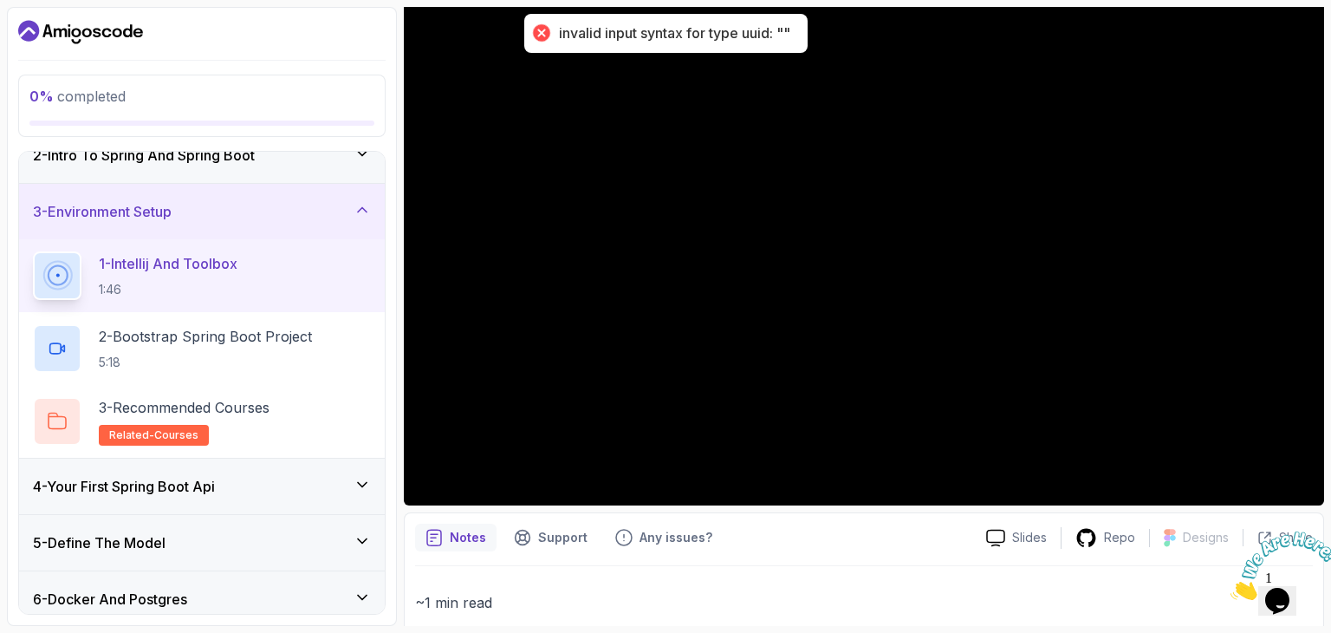
scroll to position [73, 0]
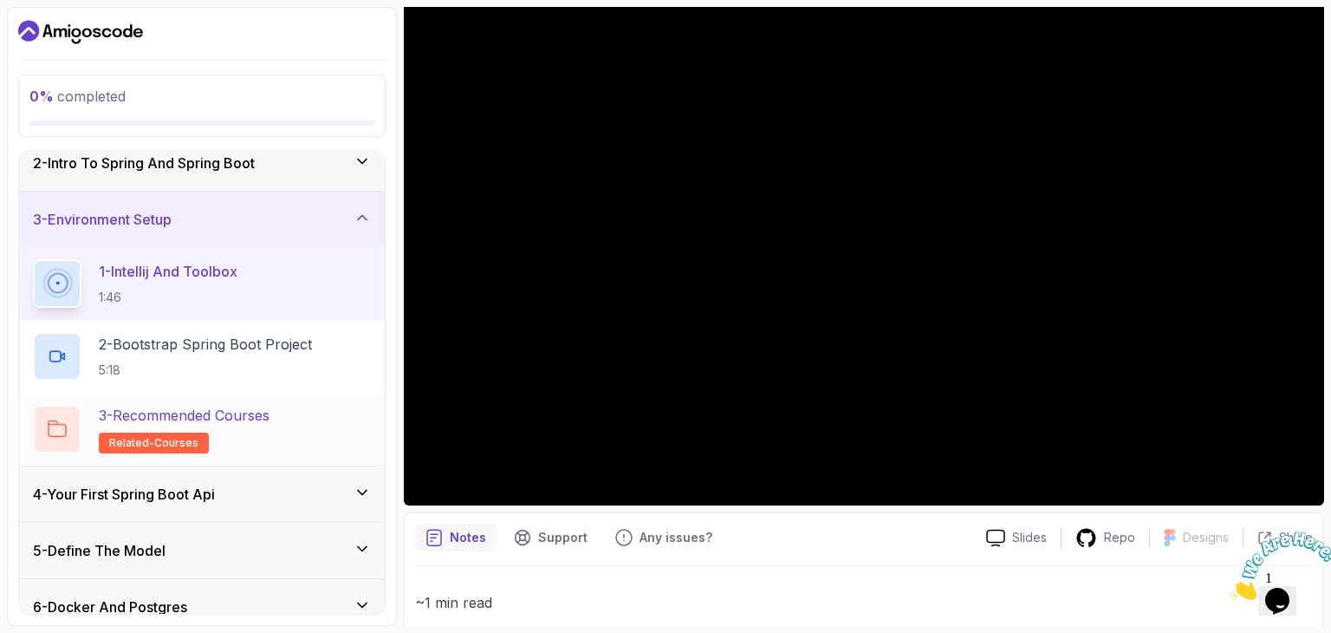
click at [304, 415] on div "3 - Recommended Courses related-courses" at bounding box center [202, 429] width 338 height 49
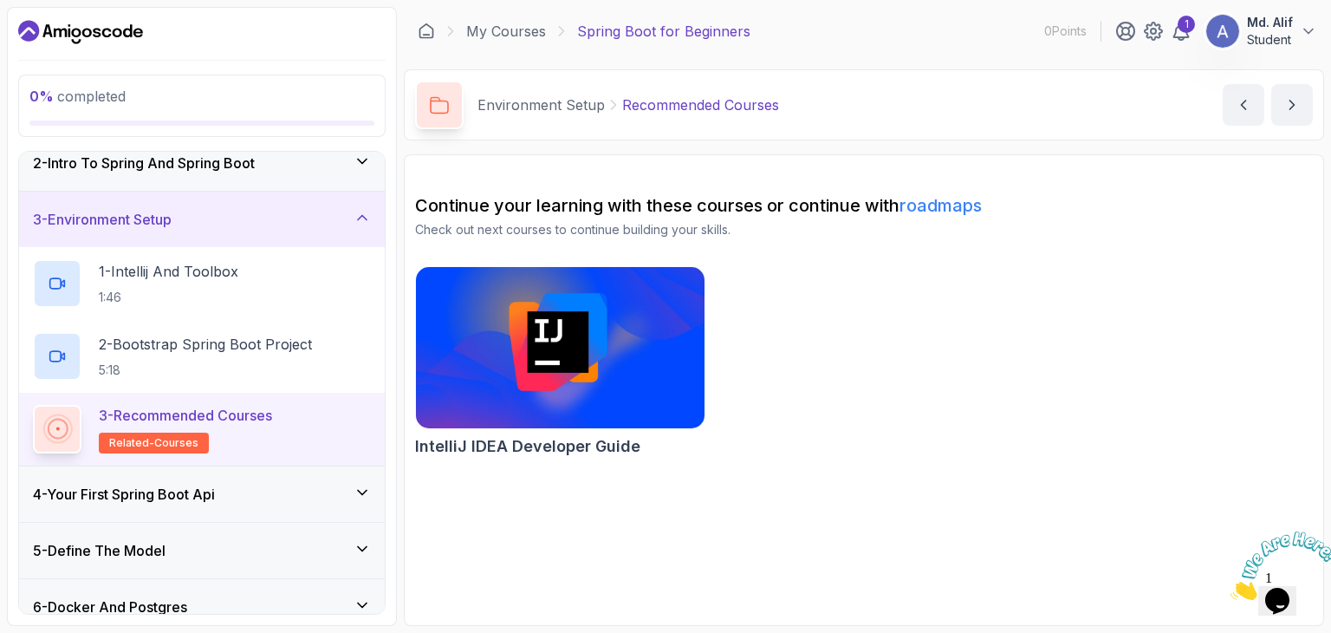
click at [215, 492] on h3 "4 - Your First Spring Boot Api" at bounding box center [124, 494] width 182 height 21
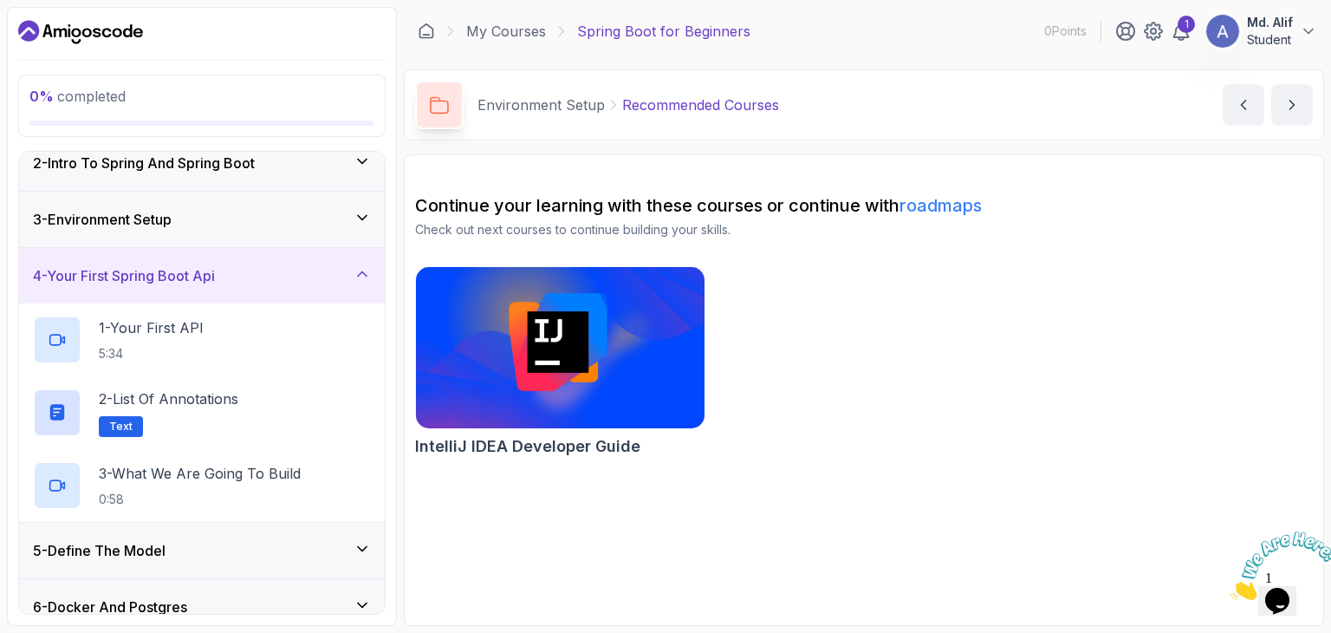
click at [342, 209] on div "3 - Environment Setup" at bounding box center [202, 219] width 338 height 21
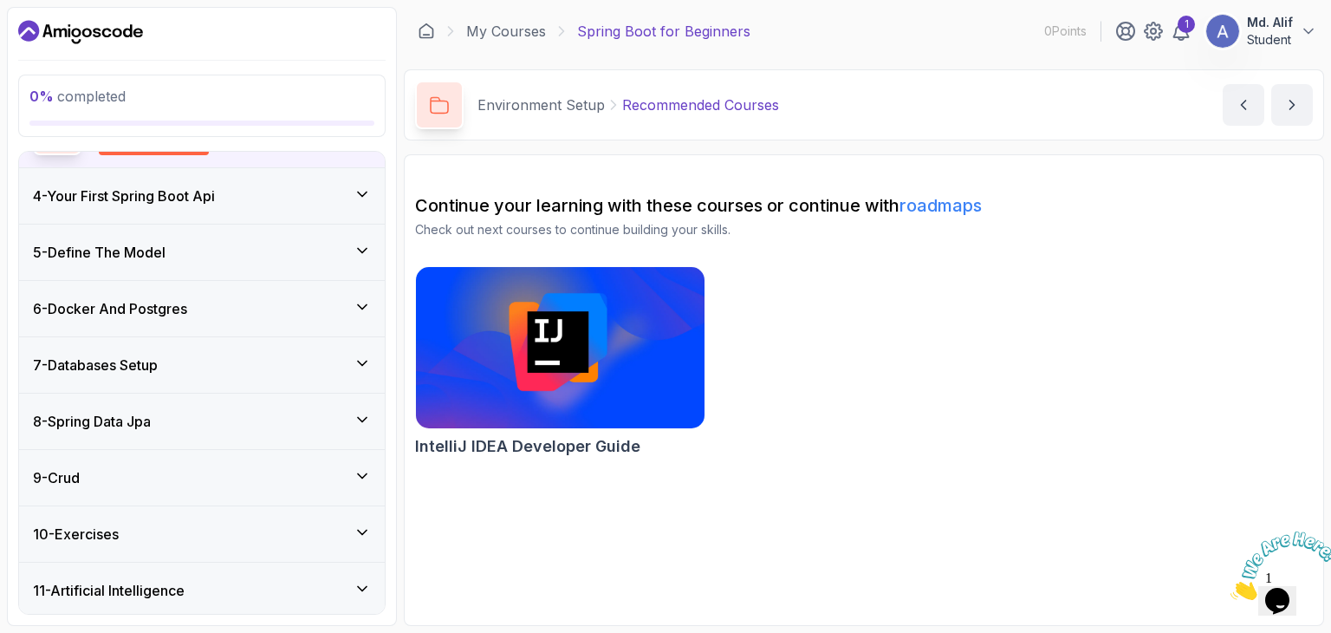
scroll to position [428, 0]
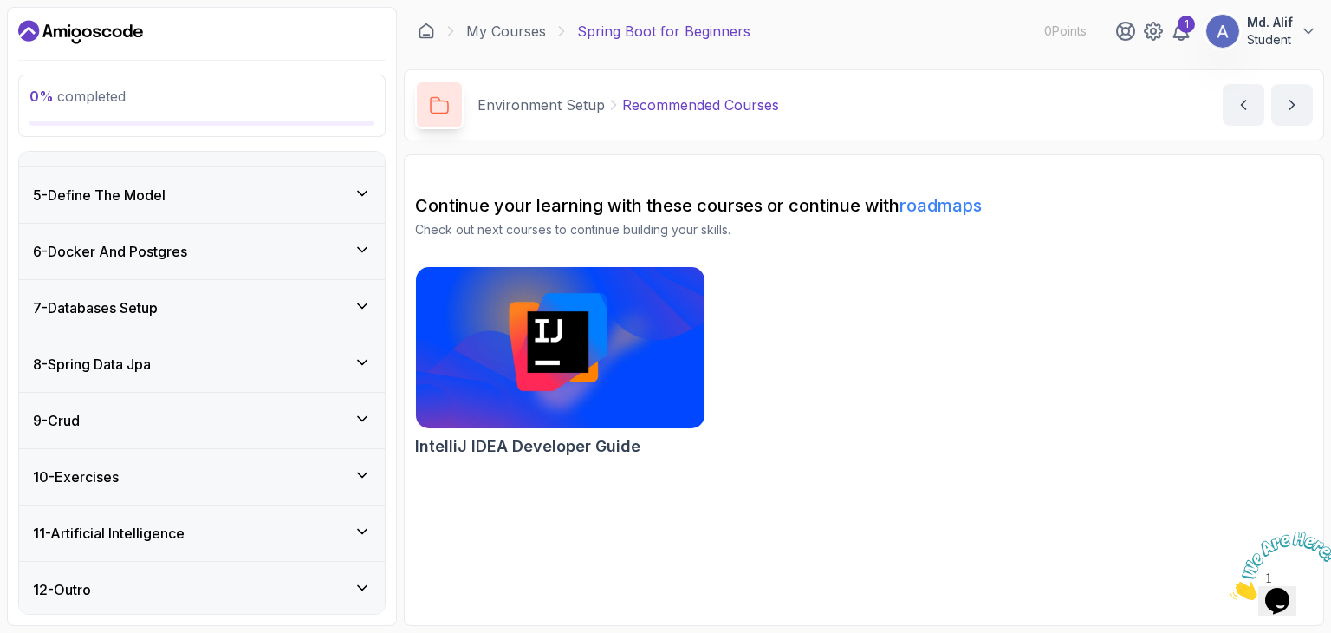
click at [367, 472] on icon at bounding box center [362, 474] width 9 height 4
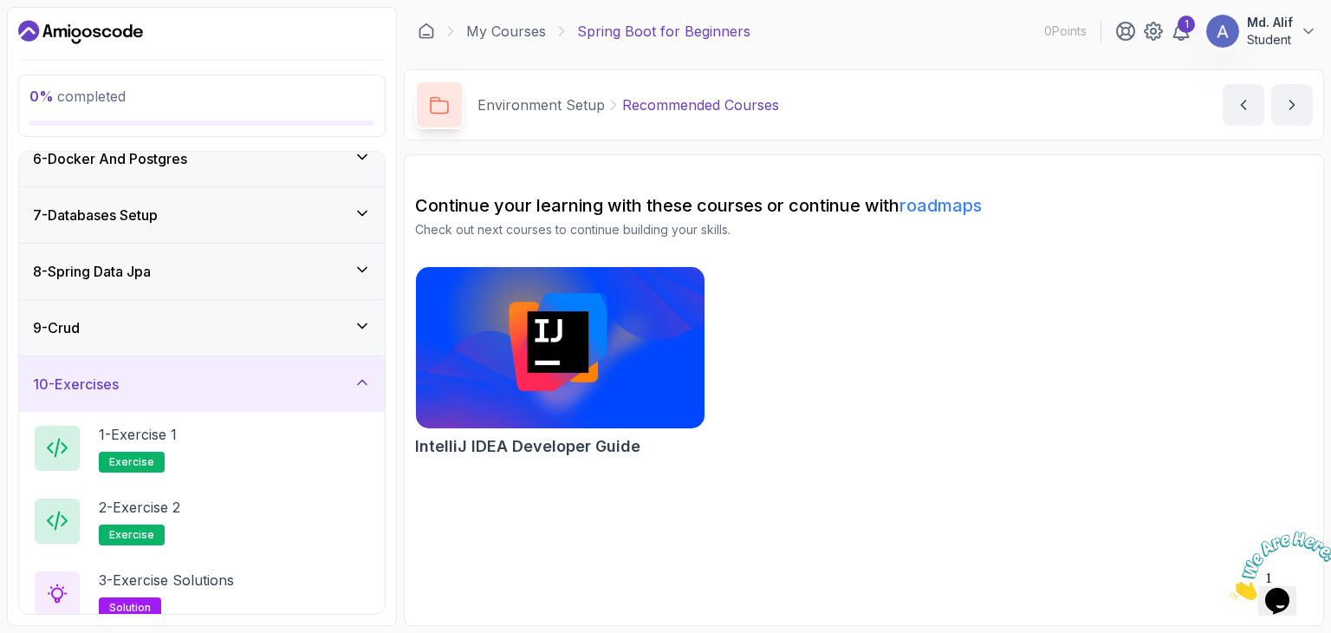
scroll to position [306, 0]
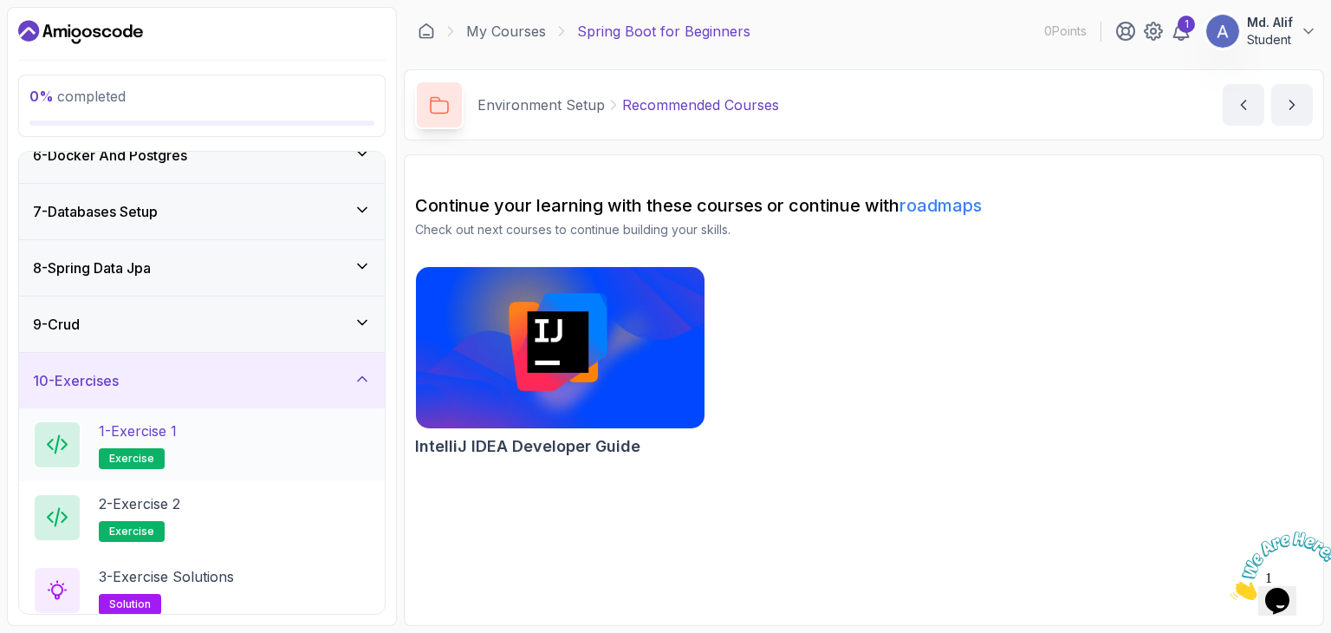
click at [142, 452] on span "exercise" at bounding box center [131, 459] width 45 height 14
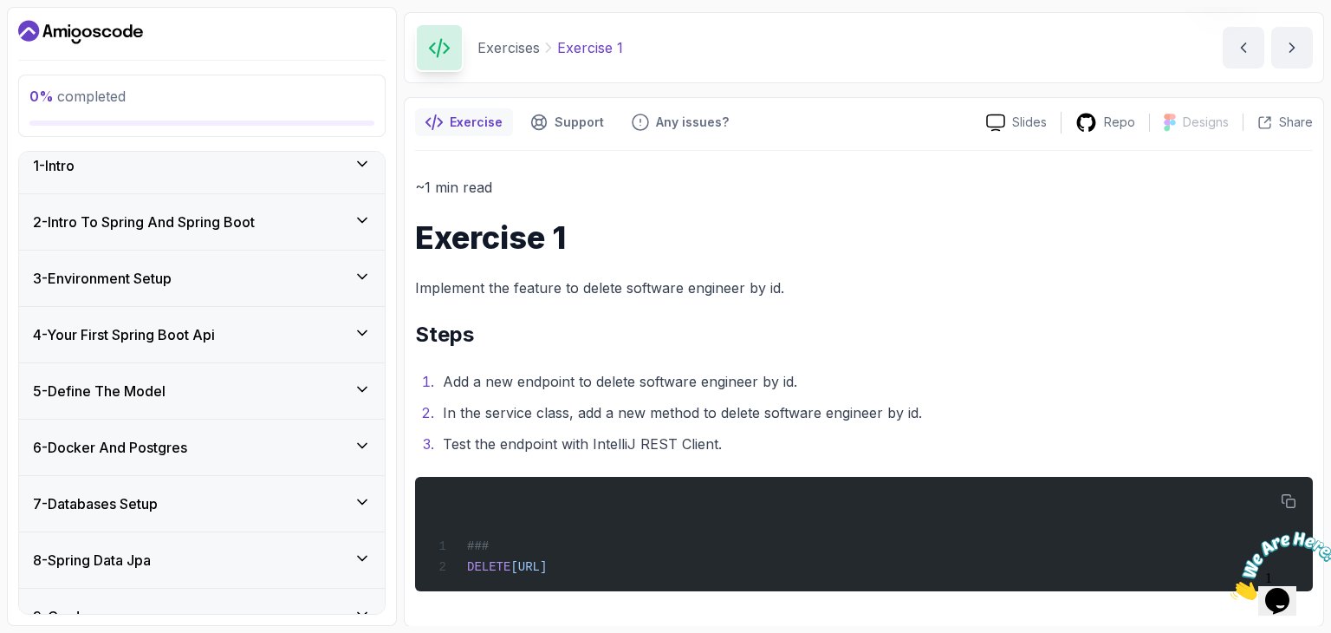
scroll to position [10, 0]
